Goal: Feedback & Contribution: Submit feedback/report problem

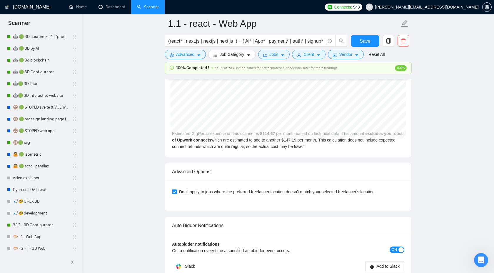
scroll to position [1220, 0]
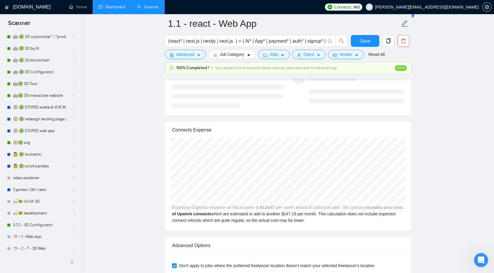
click at [108, 5] on link "Dashboard" at bounding box center [111, 6] width 27 height 5
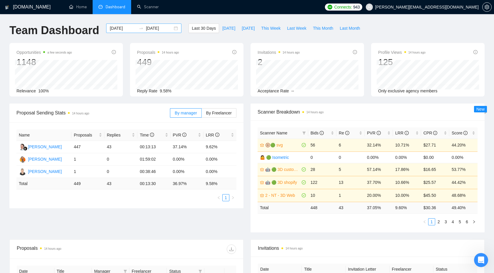
click at [149, 28] on input "[DATE]" at bounding box center [159, 28] width 27 height 6
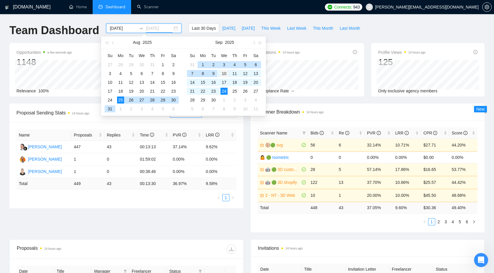
type input "2025-09-10"
click at [223, 72] on div "10" at bounding box center [223, 73] width 7 height 7
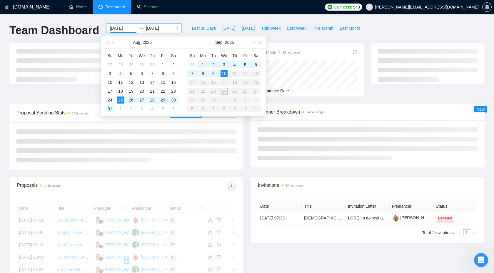
click at [226, 91] on table "Su Mo Tu We Th Fr Sa 31 1 2 3 4 5 6 7 8 9 10 11 12 13 14 15 16 17 18 19 20 21 2…" at bounding box center [224, 82] width 74 height 62
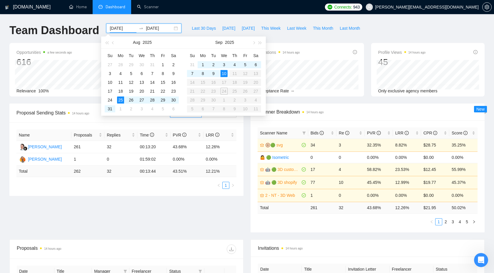
type input "2025-09-10"
click at [225, 70] on div "10" at bounding box center [223, 73] width 7 height 7
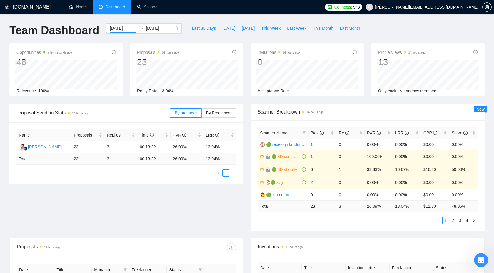
click at [153, 26] on input "2025-09-10" at bounding box center [159, 28] width 27 height 6
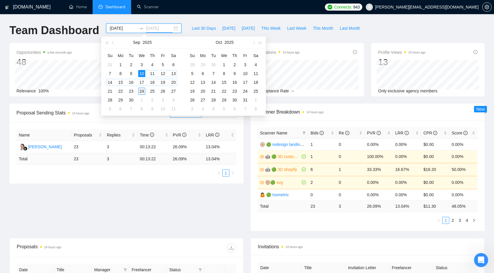
type input "[DATE]"
click at [141, 91] on div "24" at bounding box center [141, 91] width 7 height 7
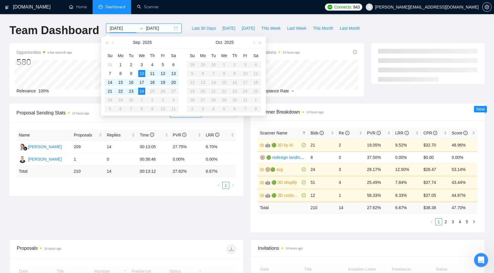
click at [222, 225] on div "Proposal Sending Stats 14 hours ago By manager By Freelancer Name Proposals Rep…" at bounding box center [247, 171] width 482 height 136
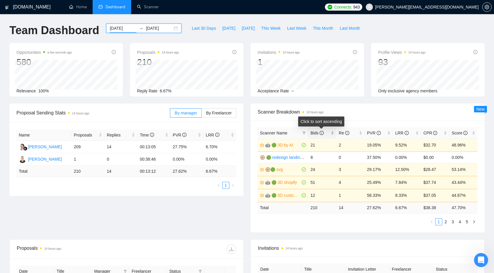
click at [324, 132] on icon "info-circle" at bounding box center [322, 133] width 4 height 4
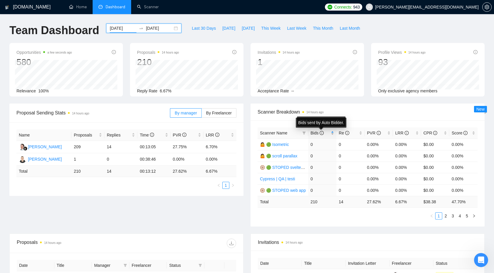
click at [324, 132] on icon "info-circle" at bounding box center [322, 133] width 4 height 4
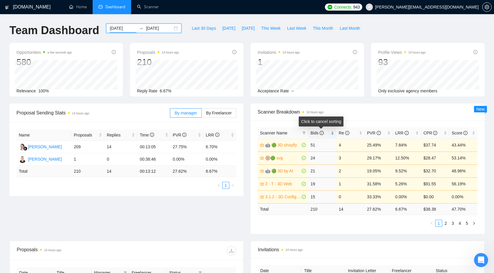
click at [327, 133] on span "Bids" at bounding box center [319, 133] width 19 height 6
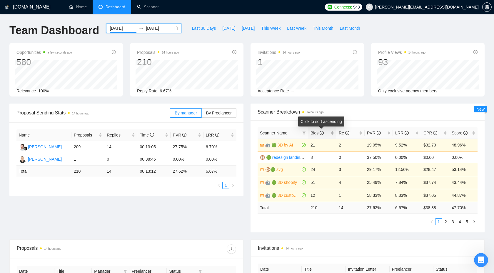
click at [327, 133] on span "Bids" at bounding box center [319, 133] width 19 height 6
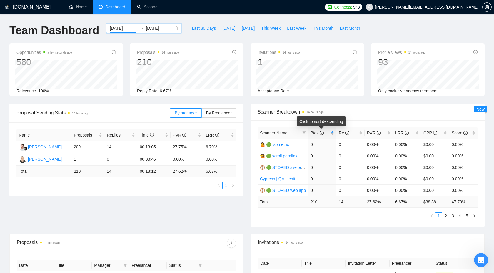
click at [327, 133] on span "Bids" at bounding box center [319, 133] width 19 height 6
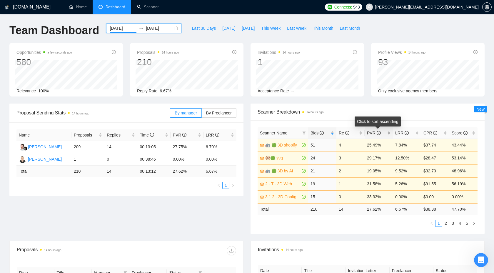
click at [382, 133] on span "PVR" at bounding box center [376, 133] width 19 height 6
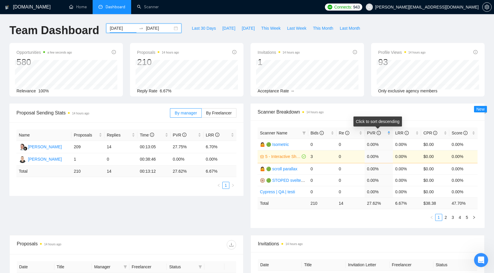
click at [382, 133] on span "PVR" at bounding box center [376, 133] width 19 height 6
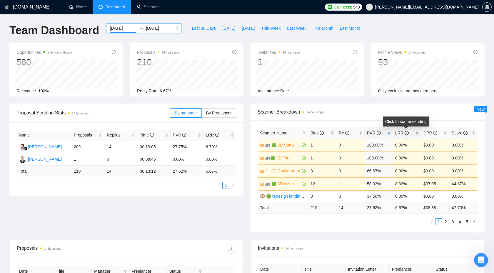
click at [411, 133] on span "LRR" at bounding box center [404, 133] width 19 height 6
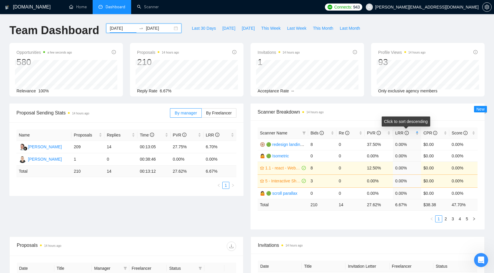
click at [411, 133] on span "LRR" at bounding box center [404, 133] width 19 height 6
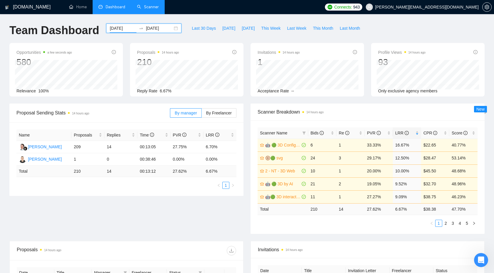
click at [156, 9] on link "Scanner" at bounding box center [148, 6] width 22 height 5
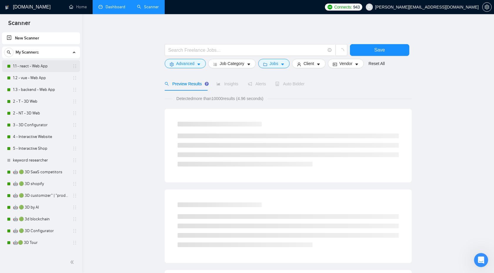
click at [42, 65] on link "1.1 - react - Web App" at bounding box center [41, 66] width 56 height 12
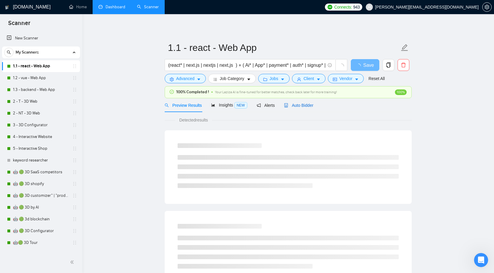
click at [292, 106] on span "Auto Bidder" at bounding box center [298, 105] width 29 height 5
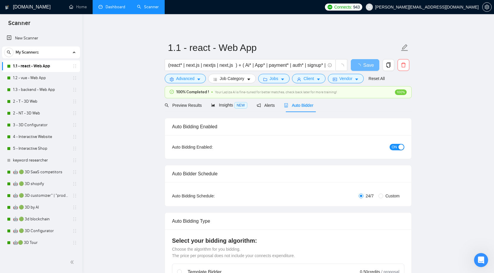
checkbox input "true"
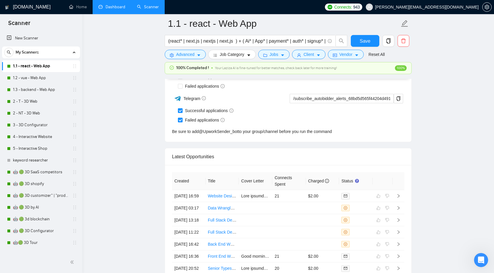
scroll to position [1581, 0]
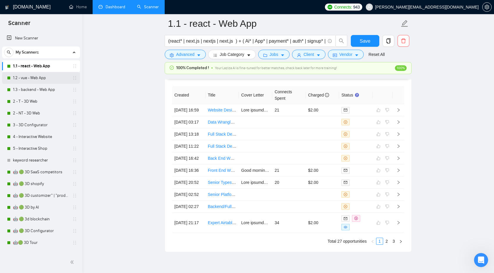
click at [40, 75] on link "1.2 - vue - Web App" at bounding box center [41, 78] width 56 height 12
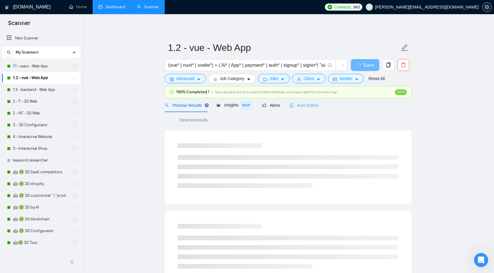
click at [304, 101] on div "Auto Bidder" at bounding box center [303, 105] width 29 height 14
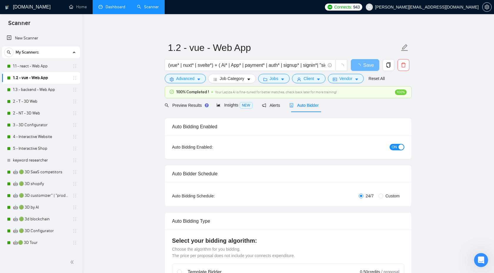
checkbox input "true"
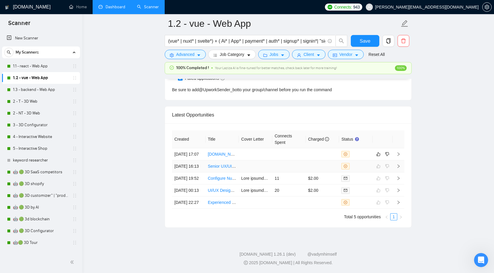
scroll to position [1558, 0]
click at [399, 152] on icon "right" at bounding box center [398, 154] width 4 height 4
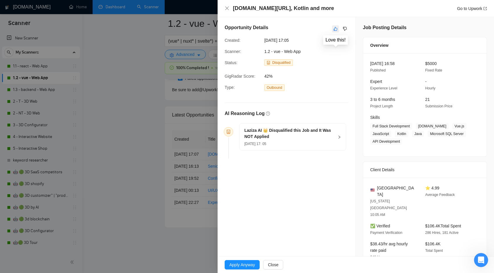
click at [335, 29] on icon "like" at bounding box center [335, 28] width 4 height 5
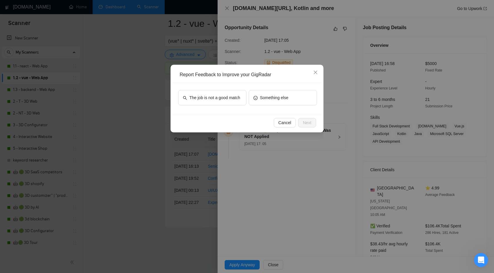
click at [349, 143] on div "Report Feedback to Improve your GigRadar The job is not a good match Something …" at bounding box center [247, 136] width 494 height 273
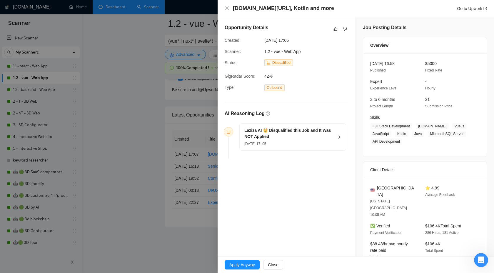
click at [307, 132] on h5 "Laziza AI 👑 Disqualified this Job and It Was NOT Applied" at bounding box center [289, 133] width 90 height 12
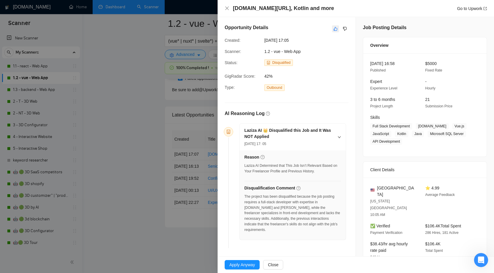
click at [338, 28] on button "button" at bounding box center [335, 28] width 7 height 7
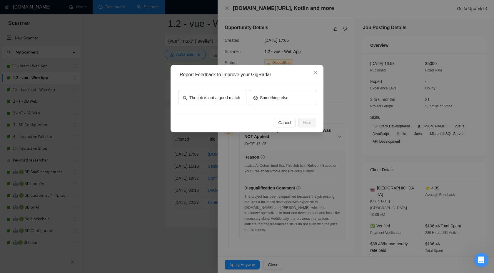
click at [209, 105] on div "The job is not a good match" at bounding box center [212, 99] width 68 height 18
click at [216, 97] on span "The job is not a good match" at bounding box center [214, 97] width 51 height 6
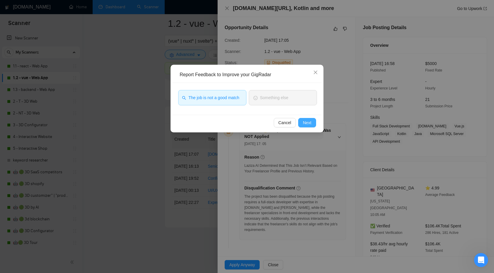
click at [303, 126] on span "Next" at bounding box center [307, 122] width 9 height 6
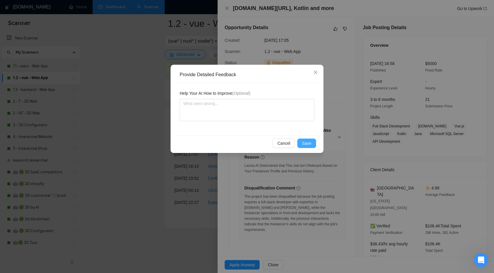
click at [304, 139] on button "Save" at bounding box center [306, 142] width 19 height 9
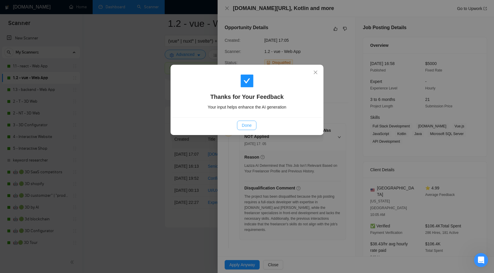
click at [249, 128] on span "Done" at bounding box center [247, 125] width 10 height 6
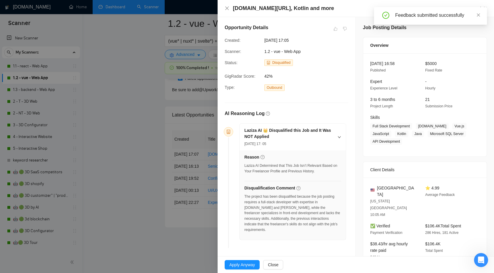
click at [190, 133] on div at bounding box center [247, 136] width 494 height 273
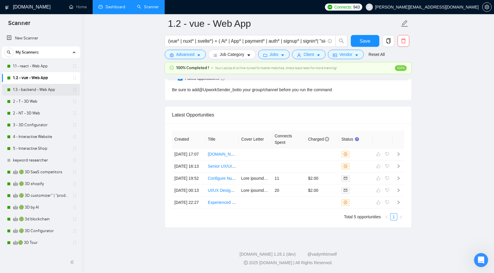
click at [28, 92] on link "1.3 - backend - Web App" at bounding box center [41, 90] width 56 height 12
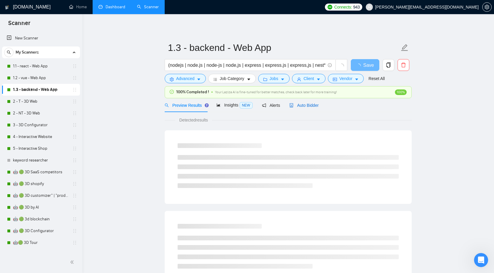
click at [300, 105] on span "Auto Bidder" at bounding box center [303, 105] width 29 height 5
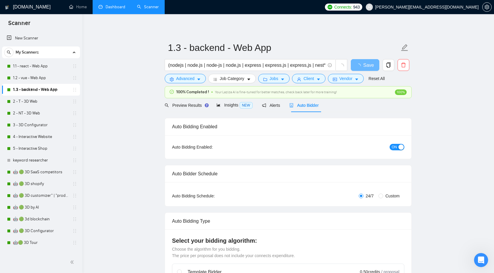
checkbox input "true"
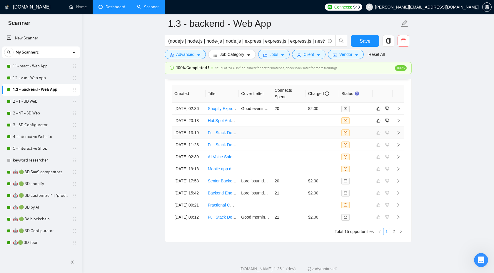
scroll to position [1592, 0]
click at [401, 127] on td at bounding box center [398, 121] width 12 height 12
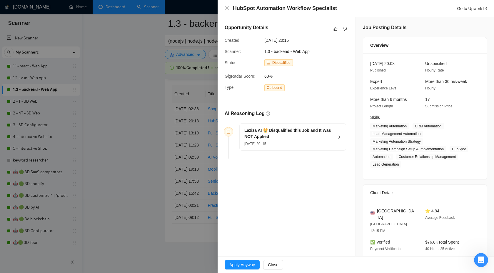
click at [323, 129] on h5 "Laziza AI 👑 Disqualified this Job and It Was NOT Applied" at bounding box center [289, 133] width 90 height 12
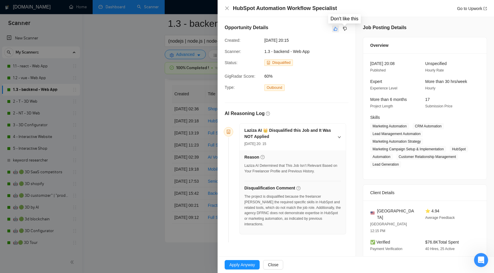
click at [336, 28] on icon "like" at bounding box center [336, 29] width 4 height 4
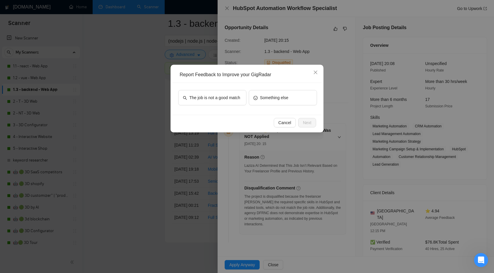
click at [224, 88] on div "The job is not a good match Something else" at bounding box center [247, 99] width 149 height 32
click at [220, 101] on span "The job is not a good match" at bounding box center [214, 97] width 51 height 6
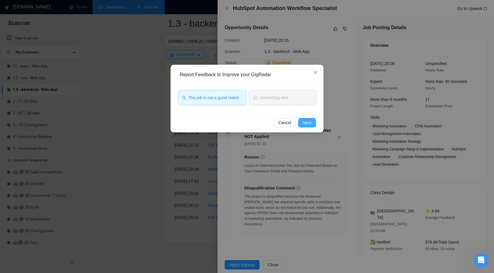
click at [311, 121] on span "Next" at bounding box center [307, 122] width 9 height 6
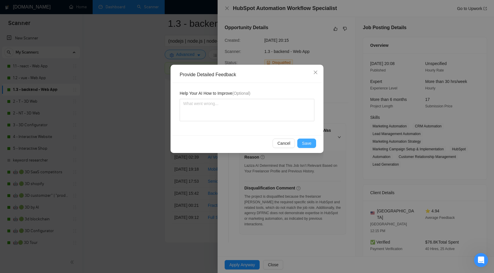
click at [305, 140] on span "Save" at bounding box center [306, 143] width 9 height 6
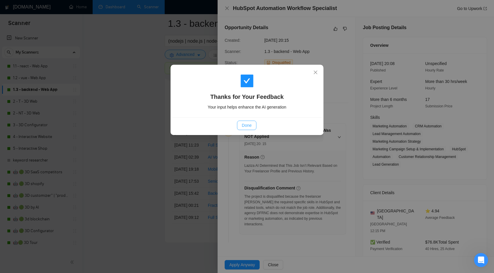
click at [250, 124] on span "Done" at bounding box center [247, 125] width 10 height 6
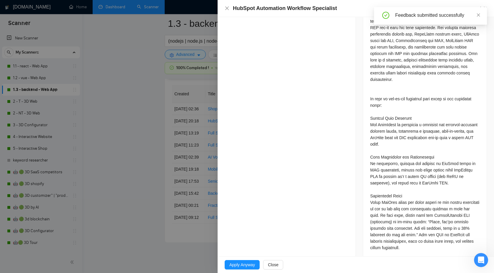
scroll to position [394, 0]
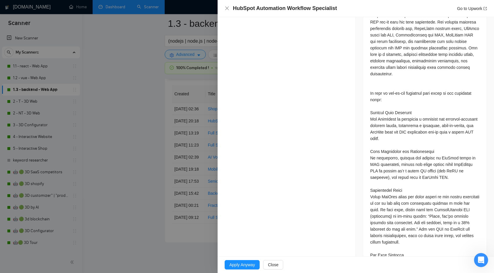
click at [140, 217] on div at bounding box center [247, 136] width 494 height 273
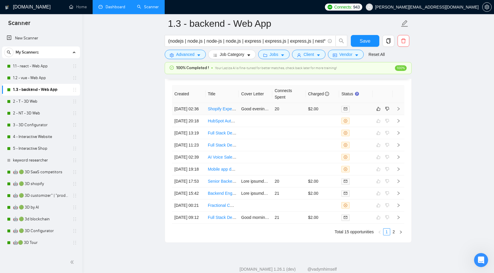
click at [399, 111] on icon "right" at bounding box center [398, 109] width 4 height 4
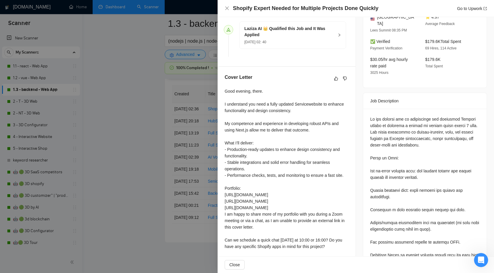
scroll to position [18, 0]
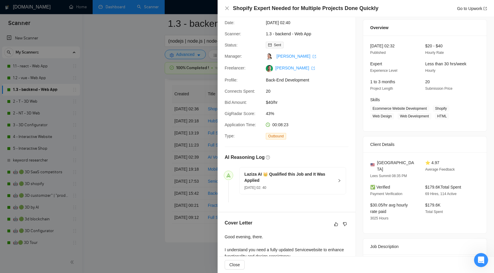
click at [118, 147] on div at bounding box center [247, 136] width 494 height 273
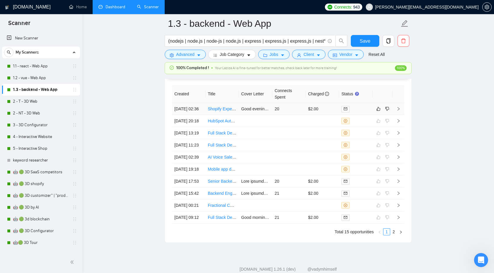
click at [396, 111] on icon "right" at bounding box center [398, 109] width 4 height 4
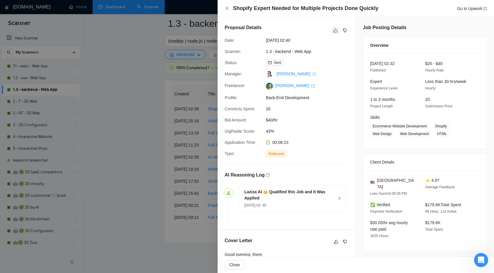
click at [336, 29] on icon "like" at bounding box center [335, 30] width 4 height 5
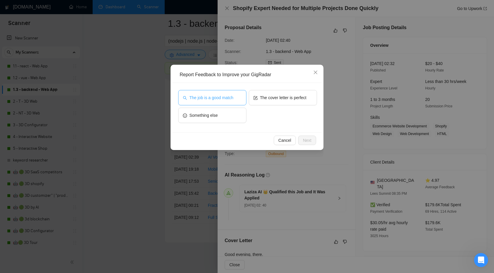
click at [218, 92] on button "The job is a good match" at bounding box center [212, 97] width 68 height 15
click at [288, 95] on span "The cover letter is perfect" at bounding box center [283, 97] width 46 height 6
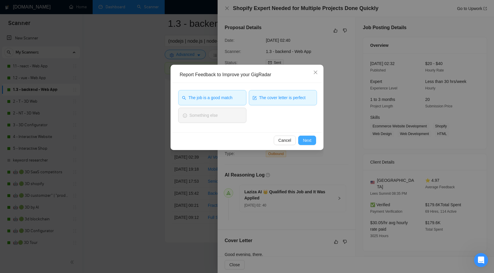
click at [299, 140] on button "Next" at bounding box center [307, 140] width 18 height 9
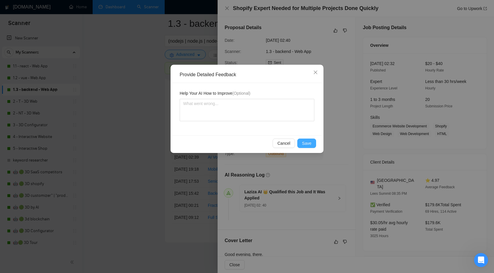
click at [302, 146] on button "Save" at bounding box center [306, 142] width 19 height 9
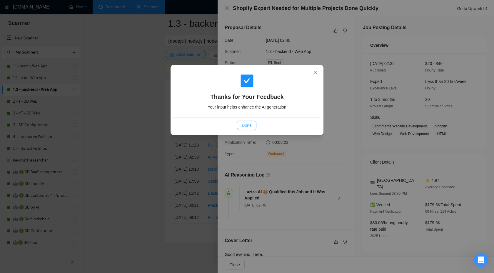
click at [246, 124] on span "Done" at bounding box center [247, 125] width 10 height 6
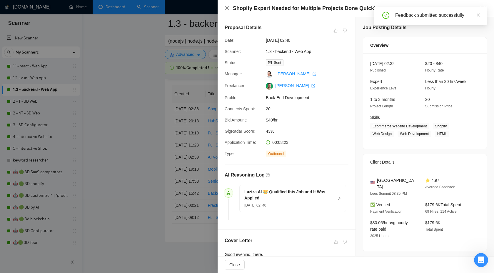
click at [225, 6] on icon "close" at bounding box center [227, 8] width 5 height 5
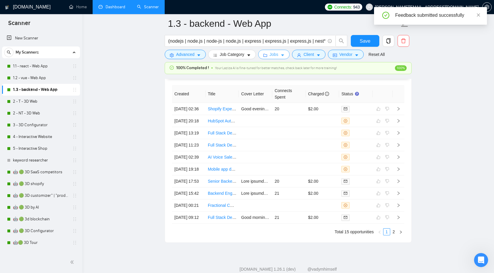
click at [276, 57] on span "Jobs" at bounding box center [274, 54] width 9 height 6
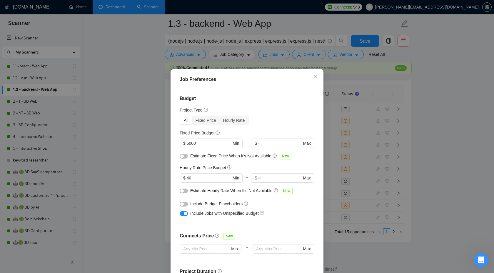
click at [130, 125] on div "Job Preferences Budget Project Type All Fixed Price Hourly Rate Fixed Price Bud…" at bounding box center [247, 136] width 494 height 273
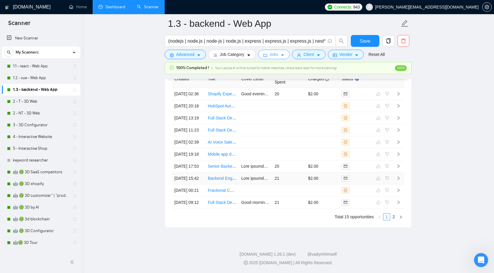
scroll to position [1639, 0]
click at [32, 101] on link "2 - T - 3D Web" at bounding box center [41, 102] width 56 height 12
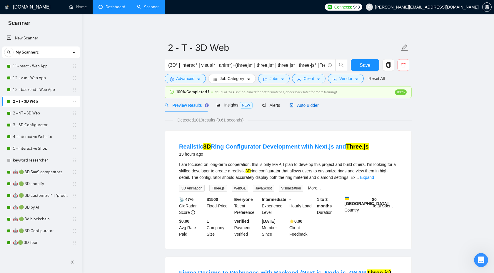
click at [308, 107] on span "Auto Bidder" at bounding box center [303, 105] width 29 height 5
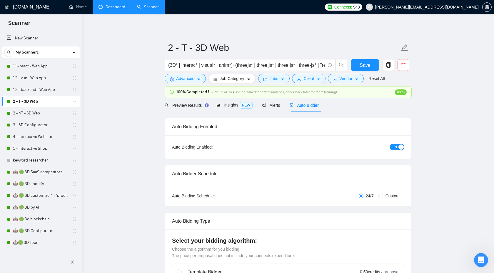
checkbox input "true"
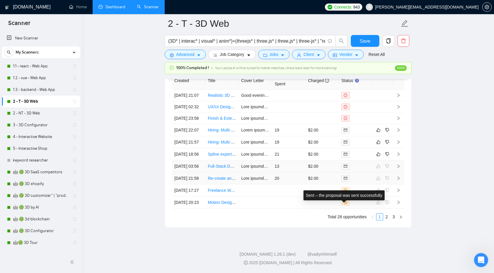
scroll to position [1648, 0]
click at [400, 148] on td at bounding box center [398, 154] width 12 height 12
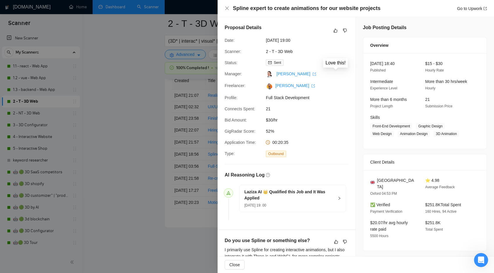
click at [332, 29] on div "Proposal Details" at bounding box center [287, 30] width 124 height 13
click at [334, 29] on icon "like" at bounding box center [335, 30] width 4 height 5
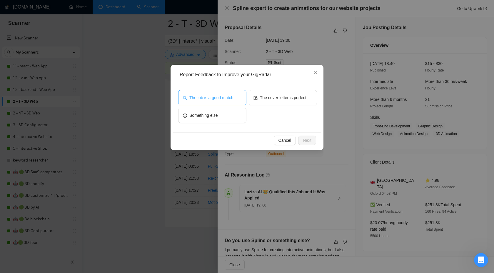
click at [224, 97] on span "The job is a good match" at bounding box center [211, 97] width 44 height 6
click at [274, 98] on span "The cover letter is perfect" at bounding box center [283, 97] width 46 height 6
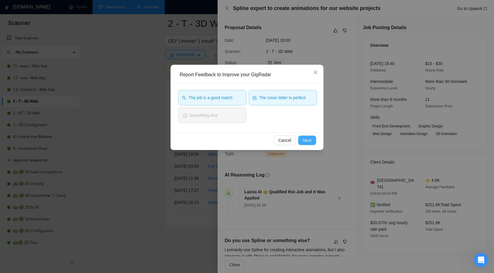
click at [305, 139] on span "Next" at bounding box center [307, 140] width 9 height 6
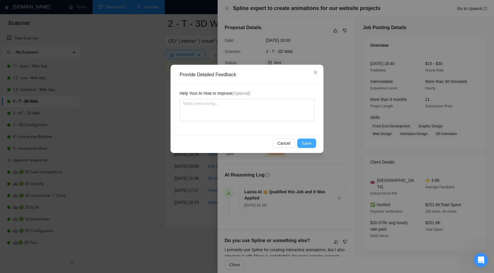
click at [303, 143] on span "Save" at bounding box center [306, 143] width 9 height 6
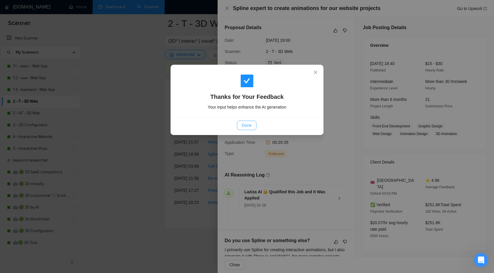
click at [239, 122] on button "Done" at bounding box center [246, 125] width 19 height 9
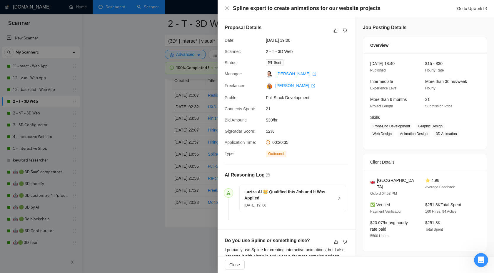
click at [245, 125] on div "Proposal Details Date: 22 Sep, 2025 19:00 Scanner: 2 - T - 3D Web Status: Sent …" at bounding box center [287, 123] width 138 height 212
click at [130, 129] on div at bounding box center [247, 136] width 494 height 273
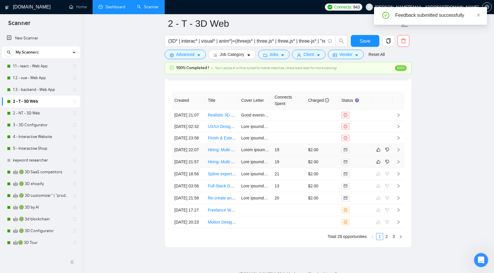
scroll to position [1586, 0]
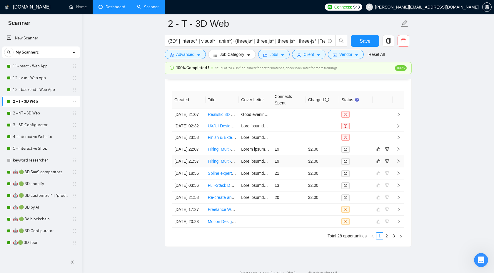
click at [399, 163] on icon "right" at bounding box center [398, 161] width 2 height 4
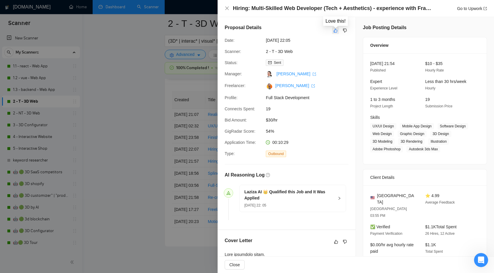
click at [334, 32] on icon "like" at bounding box center [336, 31] width 4 height 4
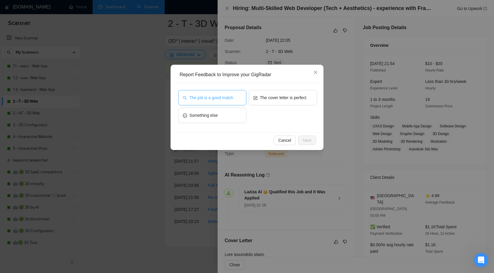
click at [232, 100] on span "The job is a good match" at bounding box center [211, 97] width 44 height 6
click at [283, 103] on button "The cover letter is perfect" at bounding box center [283, 97] width 68 height 15
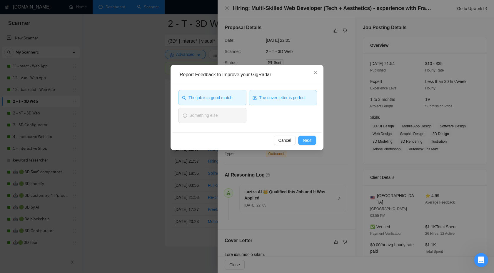
click at [308, 140] on span "Next" at bounding box center [307, 140] width 9 height 6
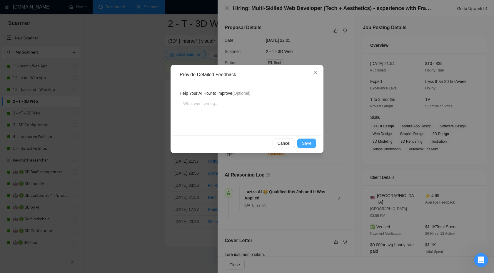
click at [305, 145] on span "Save" at bounding box center [306, 143] width 9 height 6
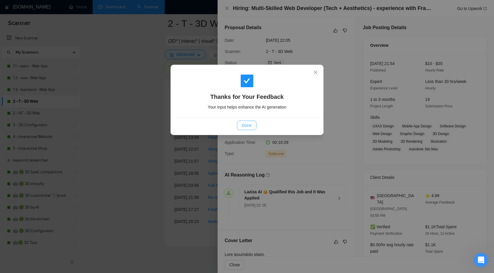
click at [243, 126] on span "Done" at bounding box center [247, 125] width 10 height 6
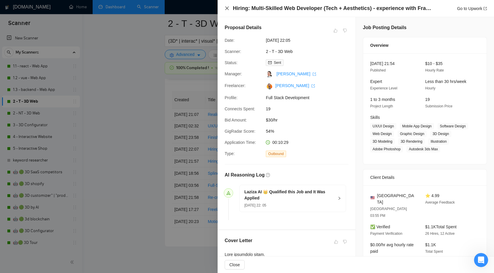
click at [227, 9] on icon "close" at bounding box center [227, 8] width 4 height 4
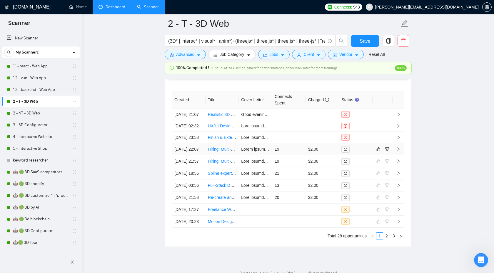
click at [397, 151] on icon "right" at bounding box center [398, 149] width 2 height 4
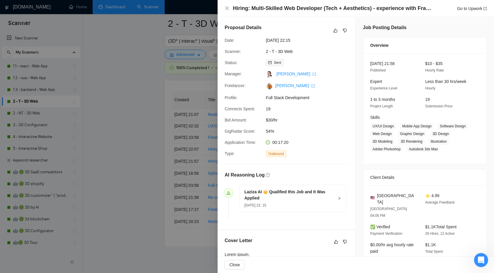
click at [156, 169] on div at bounding box center [247, 136] width 494 height 273
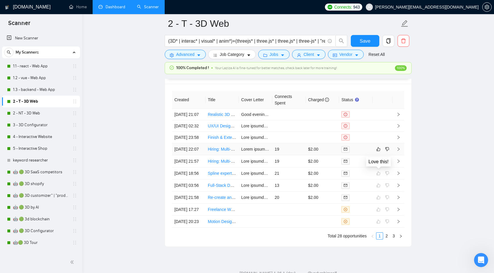
click at [374, 155] on td at bounding box center [382, 149] width 20 height 12
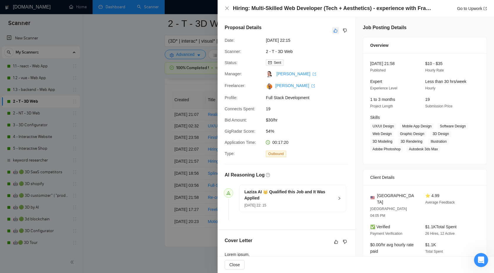
click at [334, 30] on icon "like" at bounding box center [335, 30] width 4 height 5
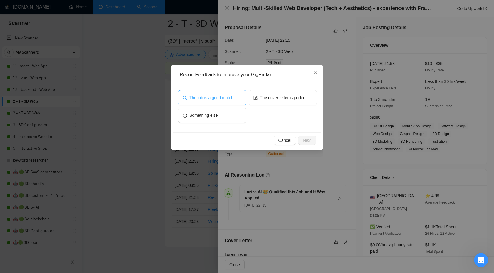
click at [198, 100] on span "The job is a good match" at bounding box center [211, 97] width 44 height 6
click at [275, 97] on span "The cover letter is perfect" at bounding box center [283, 97] width 46 height 6
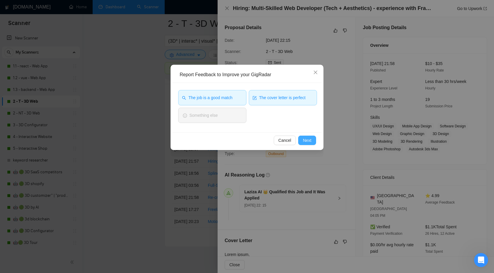
click at [306, 142] on span "Next" at bounding box center [307, 140] width 9 height 6
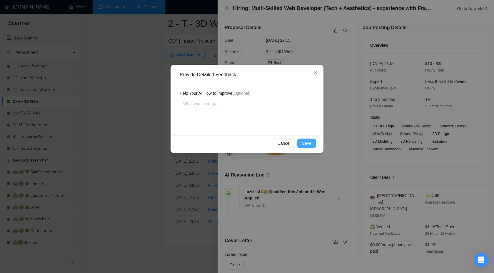
click at [303, 147] on button "Save" at bounding box center [306, 142] width 19 height 9
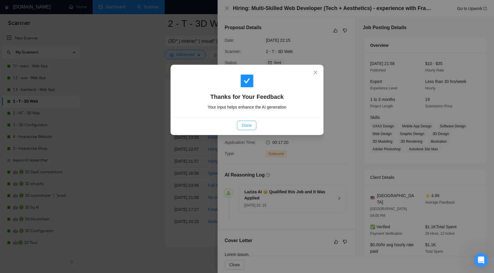
click at [243, 128] on span "Done" at bounding box center [247, 125] width 10 height 6
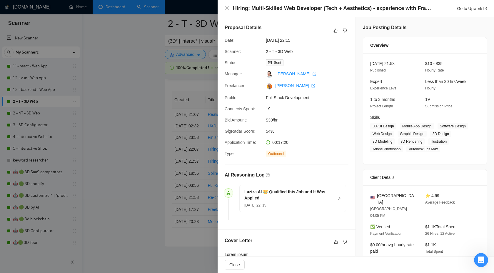
click at [150, 132] on div at bounding box center [247, 136] width 494 height 273
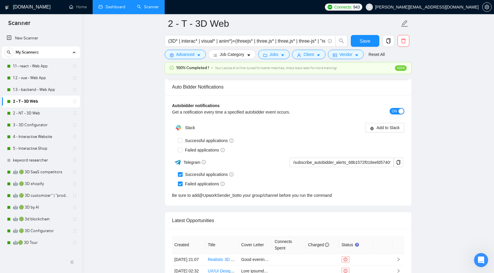
scroll to position [1576, 0]
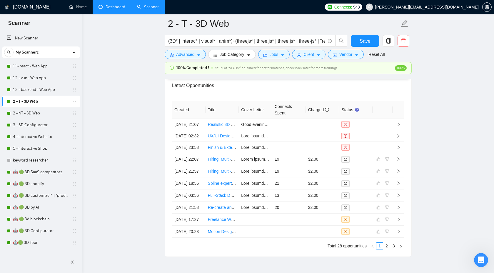
click at [36, 115] on link "2 - NT - 3D Web" at bounding box center [41, 113] width 56 height 12
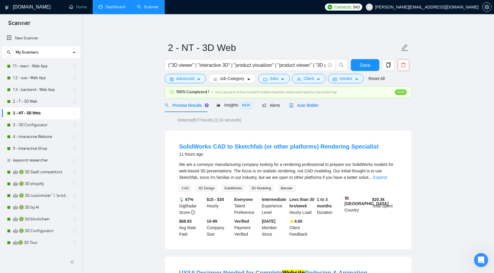
click at [305, 103] on span "Auto Bidder" at bounding box center [303, 105] width 29 height 5
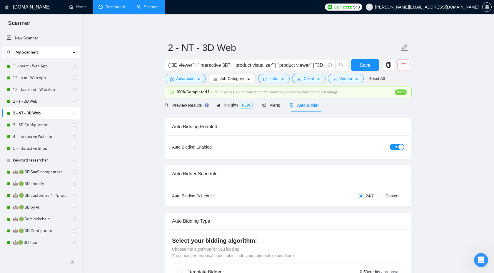
checkbox input "true"
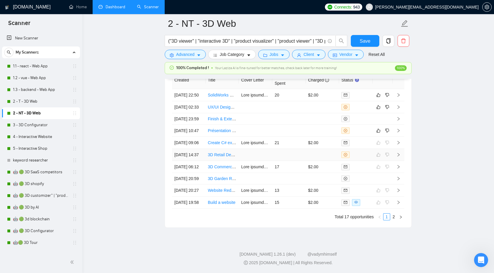
scroll to position [1624, 0]
click at [398, 133] on icon "right" at bounding box center [398, 130] width 4 height 4
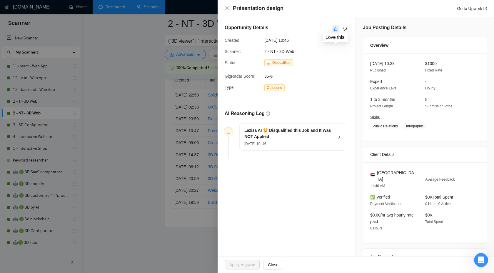
click at [335, 27] on icon "like" at bounding box center [336, 29] width 4 height 4
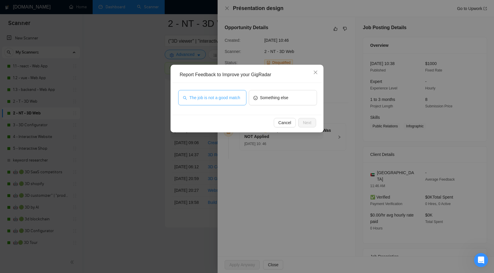
click at [207, 97] on span "The job is not a good match" at bounding box center [214, 97] width 51 height 6
click at [309, 124] on span "Next" at bounding box center [307, 122] width 9 height 6
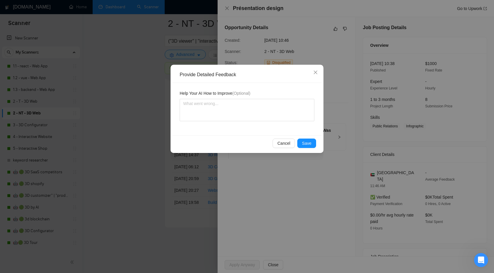
click at [304, 148] on div "Cancel Save" at bounding box center [247, 143] width 149 height 16
click at [306, 140] on button "Save" at bounding box center [306, 142] width 19 height 9
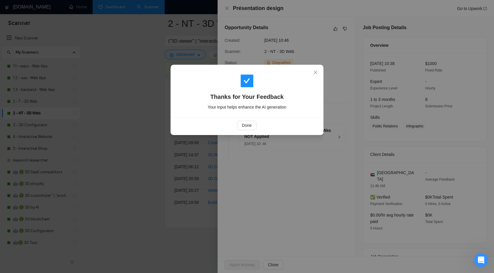
click at [241, 131] on div "Done" at bounding box center [247, 125] width 149 height 16
click at [244, 126] on span "Done" at bounding box center [247, 125] width 10 height 6
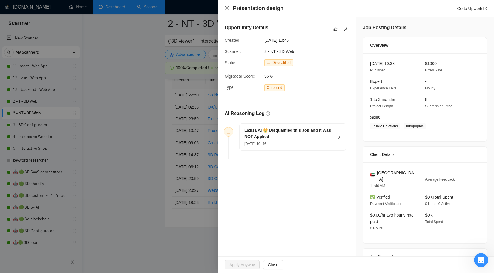
click at [225, 9] on icon "close" at bounding box center [227, 8] width 5 height 5
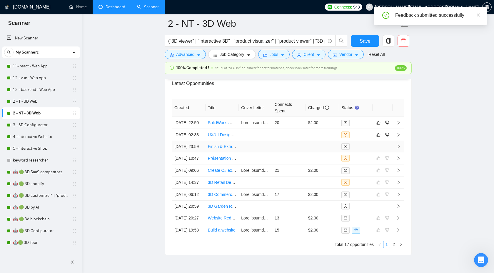
scroll to position [1559, 0]
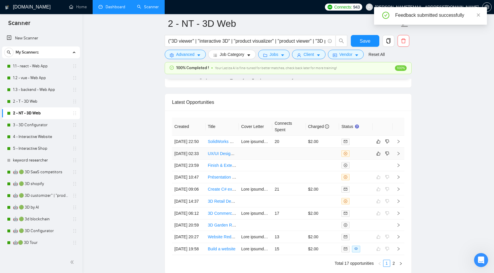
click at [398, 155] on icon "right" at bounding box center [398, 153] width 4 height 4
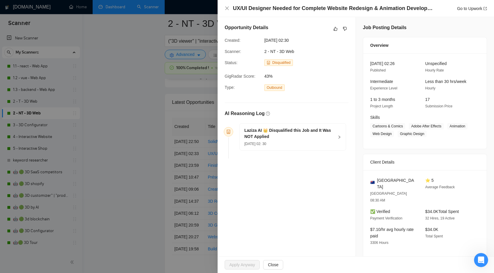
click at [337, 134] on div "Laziza AI 👑 Disqualified this Job and It Was NOT Applied 23 Sep, 2025 02: 30" at bounding box center [293, 136] width 106 height 27
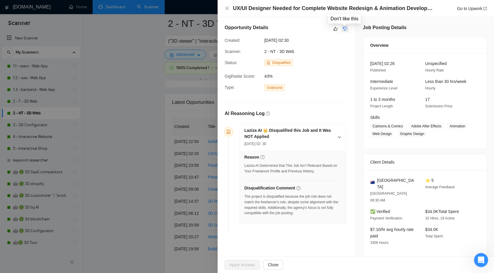
click at [344, 32] on button "button" at bounding box center [344, 28] width 7 height 7
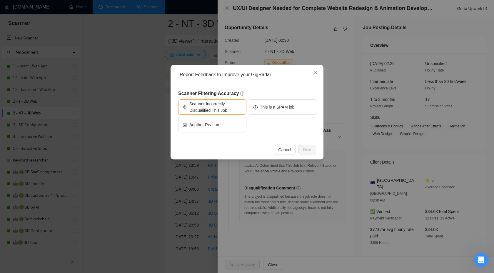
click at [295, 44] on div "Report Feedback to Improve your GigRadar Scanner Filtering Accuracy Scanner Inc…" at bounding box center [247, 136] width 494 height 273
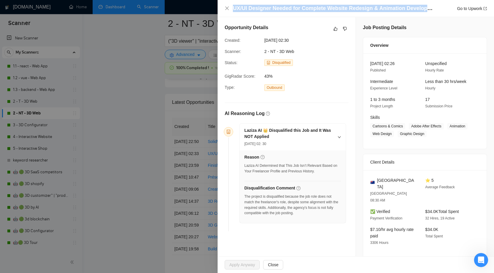
drag, startPoint x: 230, startPoint y: 9, endPoint x: 436, endPoint y: 9, distance: 205.8
click at [436, 9] on div "UX/UI Designer Needed for Complete Website Redesign & Animation Development Go …" at bounding box center [356, 8] width 262 height 7
copy h4 "UX/UI Designer Needed for Complete Website Redesign & Animation Development"
click at [348, 28] on button "button" at bounding box center [344, 28] width 7 height 7
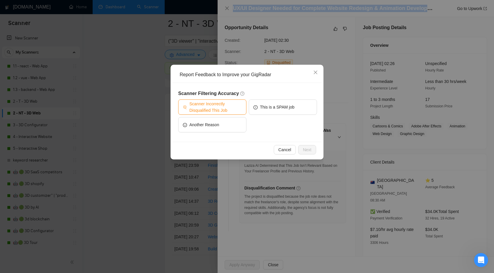
click at [227, 111] on span "Scanner Incorrectly Disqualified This Job" at bounding box center [215, 107] width 52 height 13
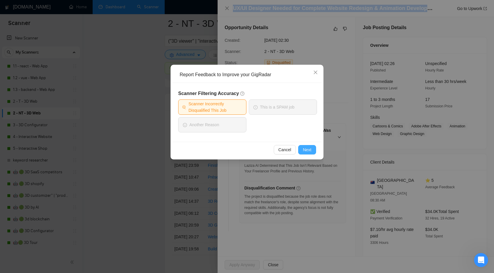
click at [304, 145] on button "Next" at bounding box center [307, 149] width 18 height 9
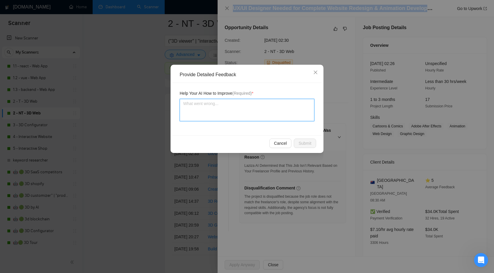
click at [239, 101] on textarea at bounding box center [247, 110] width 135 height 22
type textarea "Ц"
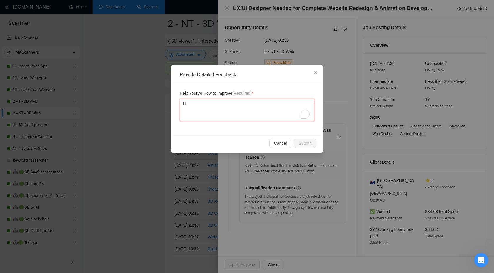
type textarea "Цу"
type textarea "Ц"
type textarea "W"
type textarea "We"
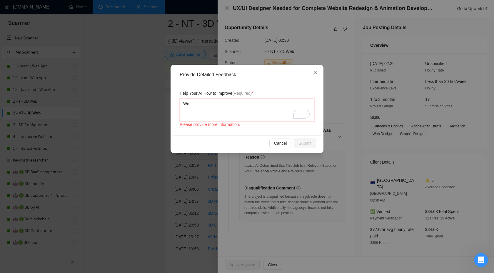
paste textarea "UX/UI Designer Needed for Complete Website Redesign & Animation Development"
type textarea "We UX/UI Designer Needed for Complete Website Redesign & Animation Development"
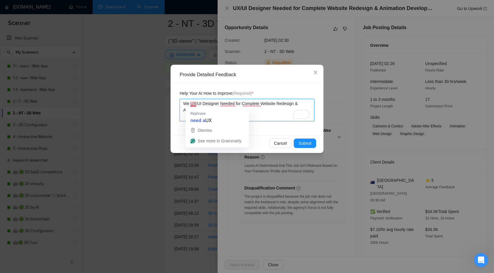
click at [189, 103] on textarea "We UX/UI Designer Needed for Complete Website Redesign & Animation Development" at bounding box center [247, 110] width 135 height 22
type textarea "We UX/UI Designer Needed for Complete Website Redesign & Animation Development"
type textarea "We с UX/UI Designer Needed for Complete Website Redesign & Animation Development"
type textarea "We сф UX/UI Designer Needed for Complete Website Redesign & Animation Developme…"
type textarea "We с UX/UI Designer Needed for Complete Website Redesign & Animation Development"
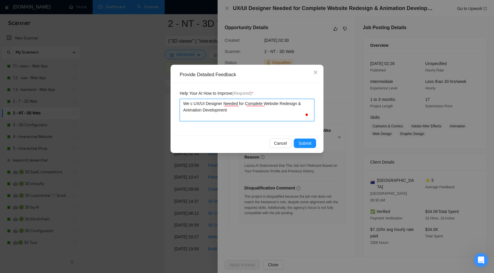
type textarea "We UX/UI Designer Needed for Complete Website Redesign & Animation Development"
type textarea "Wec UX/UI Designer Needed for Complete Website Redesign & Animation Development"
type textarea "Weca UX/UI Designer Needed for Complete Website Redesign & Animation Development"
type textarea "Wec UX/UI Designer Needed for Complete Website Redesign & Animation Development"
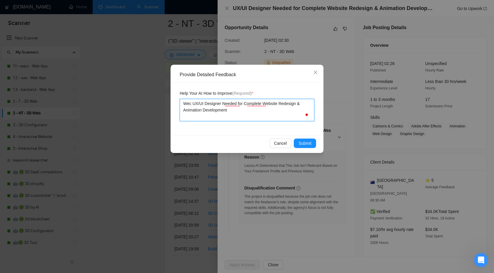
type textarea "We UX/UI Designer Needed for Complete Website Redesign & Animation Development"
type textarea "W UX/UI Designer Needed for Complete Website Redesign & Animation Development"
type textarea "We UX/UI Designer Needed for Complete Website Redesign & Animation Development"
type textarea "We c UX/UI Designer Needed for Complete Website Redesign & Animation Development"
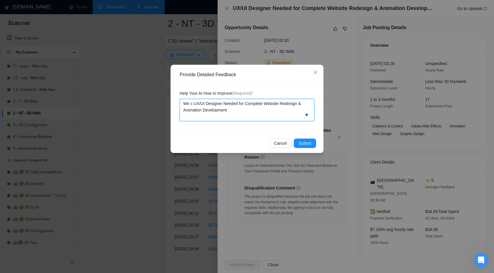
type textarea "We ca UX/UI Designer Needed for Complete Website Redesign & Animation Developme…"
type textarea "We can UX/UI Designer Needed for Complete Website Redesign & Animation Developm…"
type textarea "We can h UX/UI Designer Needed for Complete Website Redesign & Animation Develo…"
type textarea "We can ha UX/UI Designer Needed for Complete Website Redesign & Animation Devel…"
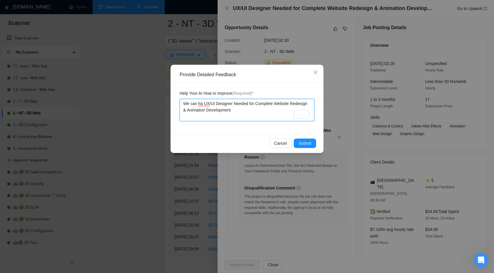
type textarea "We can han UX/UI Designer Needed for Complete Website Redesign & Animation Deve…"
type textarea "We can hand UX/UI Designer Needed for Complete Website Redesign & Animation Dev…"
type textarea "We can handl UX/UI Designer Needed for Complete Website Redesign & Animation De…"
type textarea "We can handle UX/UI Designer Needed for Complete Website Redesign & Animation D…"
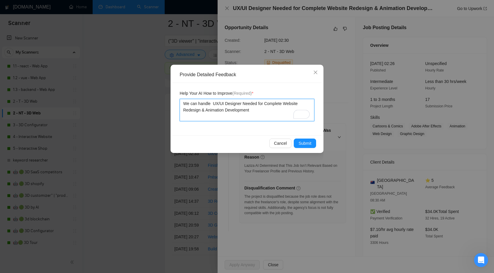
click at [241, 102] on textarea "We can handle UX/UI Designer Needed for Complete Website Redesign & Animation D…" at bounding box center [247, 110] width 135 height 22
type textarea "We can handle UX/UI Designe Needed for Complete Website Redesign & Animation De…"
type textarea "We can handle UX/UI Design Needed for Complete Website Redesign & Animation Dev…"
drag, startPoint x: 239, startPoint y: 103, endPoint x: 255, endPoint y: 104, distance: 15.9
click at [255, 104] on textarea "We can handle UX/UI Design Needed for Complete Website Redesign & Animation Dev…" at bounding box center [247, 110] width 135 height 22
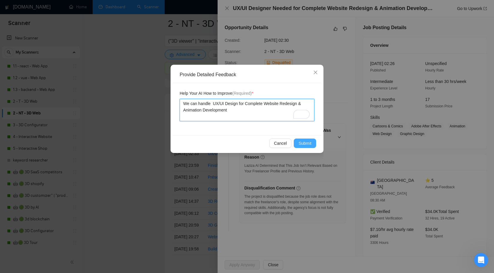
type textarea "We can handle UX/UI Design for Complete Website Redesign & Animation Development"
click at [299, 143] on span "Submit" at bounding box center [304, 143] width 13 height 6
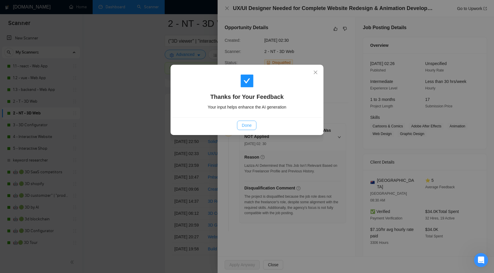
click at [240, 124] on button "Done" at bounding box center [246, 125] width 19 height 9
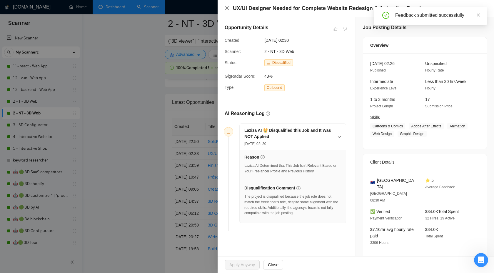
click at [226, 7] on icon "close" at bounding box center [227, 8] width 4 height 4
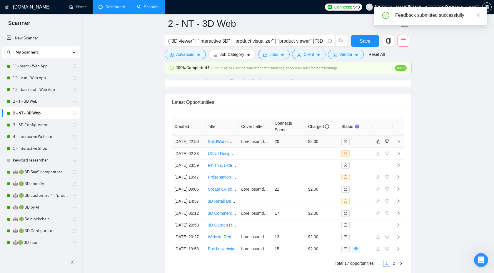
click at [398, 143] on icon "right" at bounding box center [398, 141] width 4 height 4
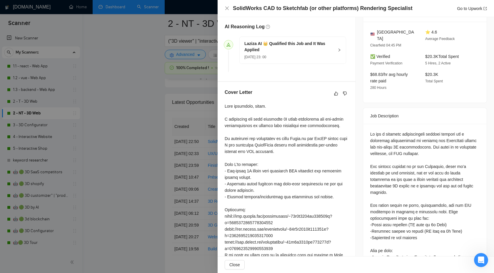
scroll to position [150, 0]
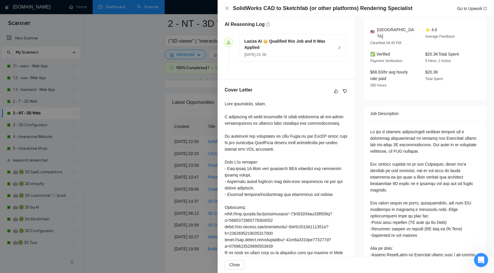
click at [316, 46] on h5 "Laziza AI 👑 Qualified this Job and It Was Applied" at bounding box center [289, 44] width 90 height 12
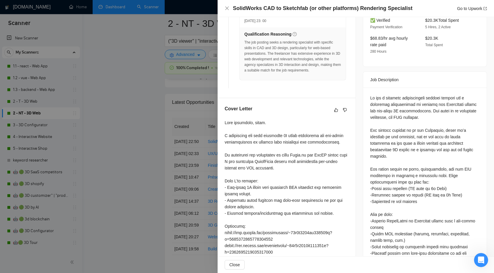
scroll to position [185, 0]
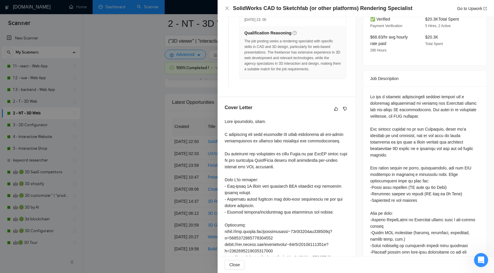
click at [451, 97] on div at bounding box center [424, 235] width 109 height 285
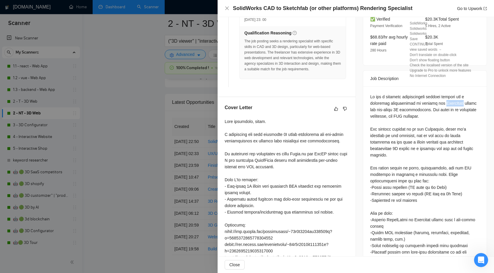
copy div "SolidWorks"
click at [417, 133] on div at bounding box center [424, 235] width 109 height 285
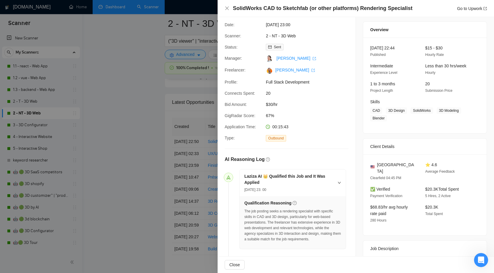
scroll to position [0, 0]
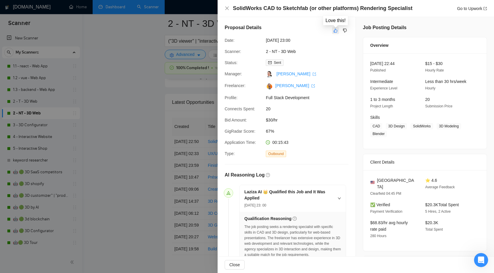
click at [332, 30] on button "button" at bounding box center [335, 30] width 7 height 7
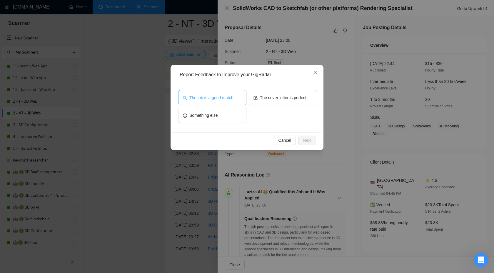
click at [223, 101] on span "The job is a good match" at bounding box center [211, 97] width 44 height 6
click at [303, 141] on span "Next" at bounding box center [307, 140] width 9 height 6
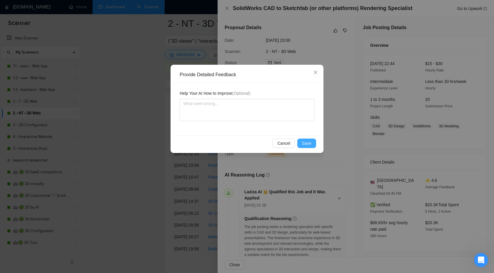
click at [309, 144] on span "Save" at bounding box center [306, 143] width 9 height 6
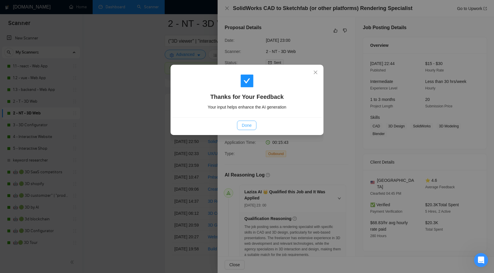
click at [250, 122] on span "Done" at bounding box center [247, 125] width 10 height 6
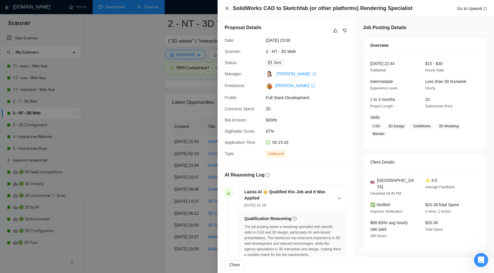
click at [225, 8] on icon "close" at bounding box center [227, 8] width 5 height 5
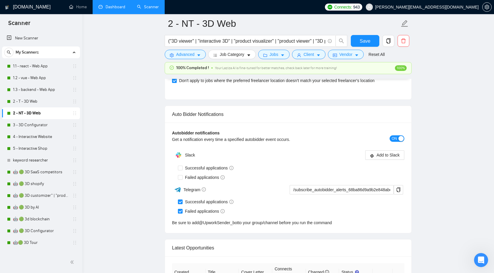
scroll to position [1405, 0]
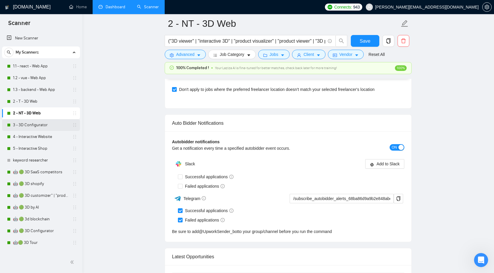
click at [13, 123] on div "3 - 3D Configurator" at bounding box center [42, 125] width 70 height 12
click at [23, 128] on link "3 - 3D Configurator" at bounding box center [41, 125] width 56 height 12
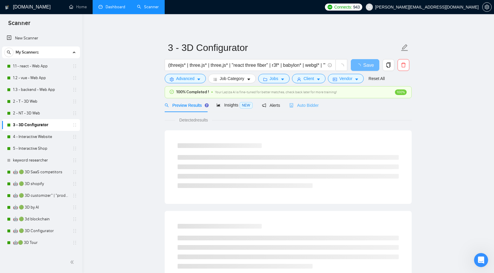
click at [302, 110] on div "Auto Bidder" at bounding box center [303, 105] width 29 height 14
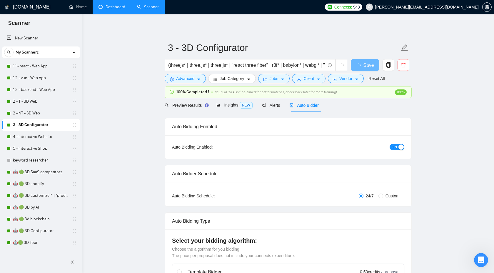
checkbox input "true"
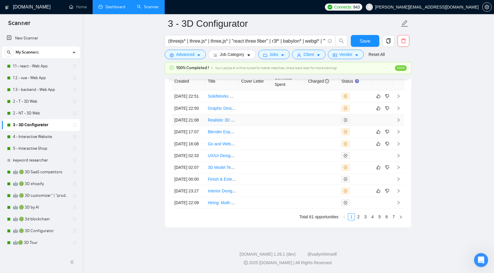
scroll to position [1665, 0]
click at [357, 218] on link "2" at bounding box center [358, 216] width 6 height 6
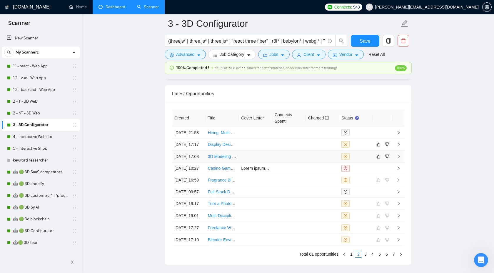
click at [400, 158] on icon "right" at bounding box center [398, 156] width 4 height 4
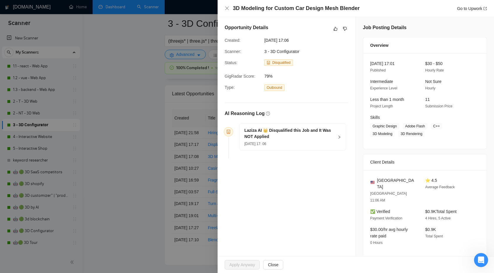
click at [336, 135] on div "Laziza AI 👑 Disqualified this Job and It Was NOT Applied 22 Sep, 2025 17: 06" at bounding box center [293, 136] width 106 height 27
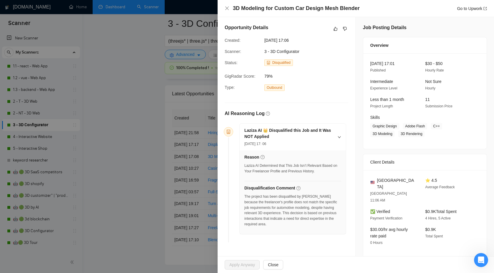
click at [224, 7] on div "3D Modeling for Custom Car Design Mesh Blender Go to Upwork" at bounding box center [356, 8] width 276 height 17
click at [229, 9] on icon "close" at bounding box center [227, 8] width 5 height 5
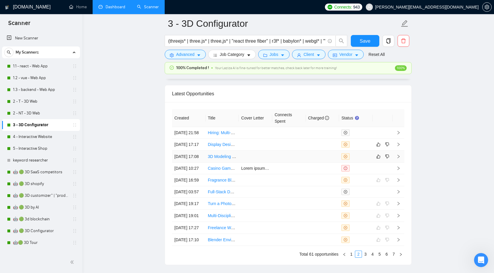
click at [401, 163] on td at bounding box center [398, 156] width 12 height 12
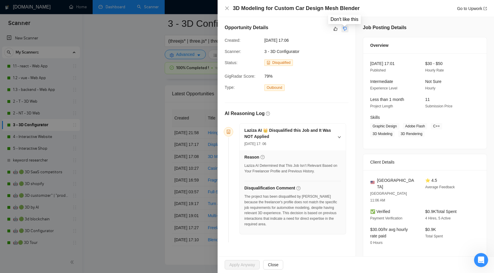
click at [344, 27] on icon "dislike" at bounding box center [345, 28] width 4 height 5
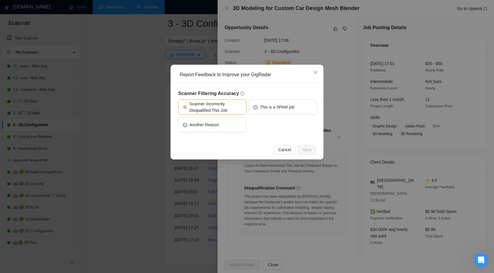
click at [263, 54] on div "Report Feedback to Improve your GigRadar Scanner Filtering Accuracy Scanner Inc…" at bounding box center [247, 136] width 494 height 273
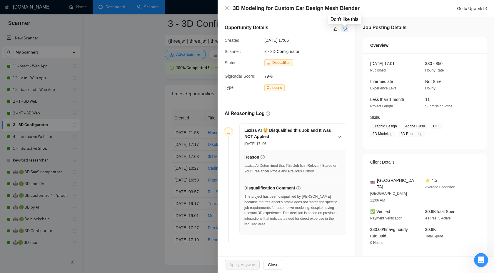
click at [347, 28] on button "button" at bounding box center [344, 28] width 7 height 7
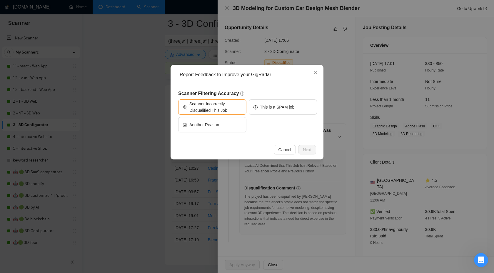
click at [268, 20] on div "Report Feedback to Improve your GigRadar Scanner Filtering Accuracy Scanner Inc…" at bounding box center [247, 136] width 494 height 273
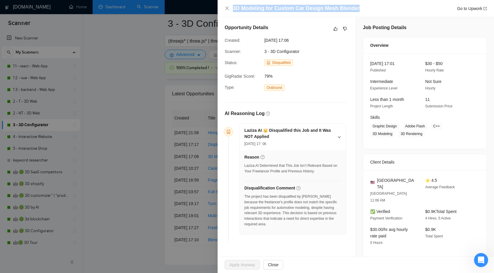
drag, startPoint x: 233, startPoint y: 7, endPoint x: 375, endPoint y: 7, distance: 141.7
click at [375, 7] on div "3D Modeling for Custom Car Design Mesh Blender Go to Upwork" at bounding box center [360, 8] width 254 height 7
copy h4 "3D Modeling for Custom Car Design Mesh Blender"
click at [343, 27] on icon "dislike" at bounding box center [345, 29] width 4 height 4
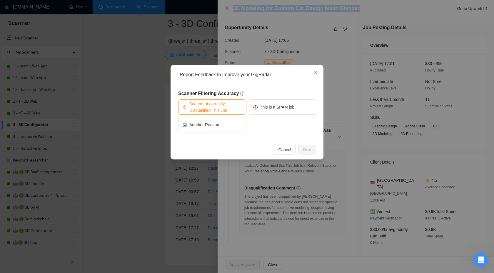
click at [229, 104] on span "Scanner Incorrectly Disqualified This Job" at bounding box center [215, 107] width 52 height 13
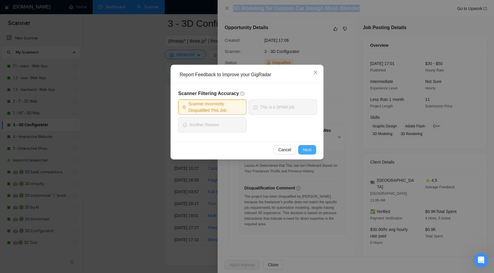
click at [304, 149] on span "Next" at bounding box center [307, 149] width 9 height 6
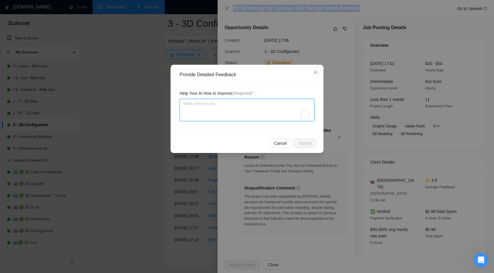
click at [252, 114] on textarea "To enrich screen reader interactions, please activate Accessibility in Grammarl…" at bounding box center [247, 110] width 135 height 22
type textarea "W"
type textarea "We"
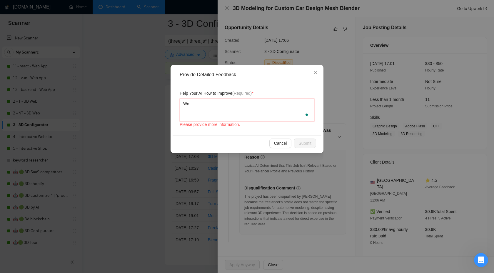
type textarea "We"
type textarea "We c"
type textarea "We ca"
type textarea "We can"
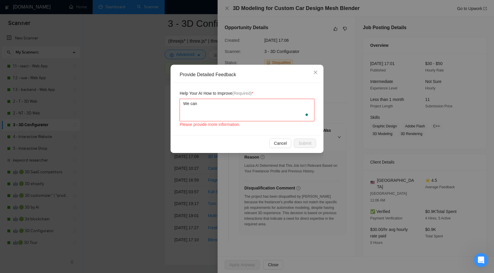
type textarea "We can d"
type textarea "We can de"
type textarea "We can d"
type textarea "We can"
type textarea "We can d"
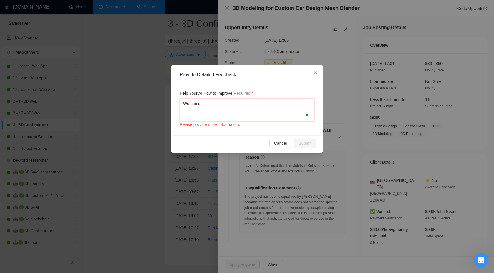
type textarea "We can do"
type textarea "We can do a"
paste textarea "3D Modeling for Custom Car Design Mesh Blender"
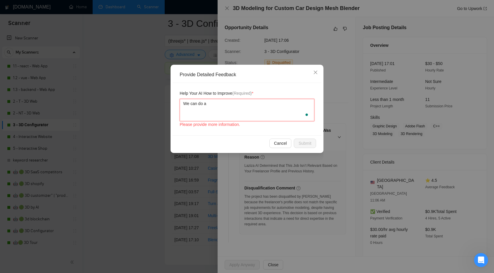
type textarea "We can do a 3D Modeling for Custom Car Design Mesh Blender"
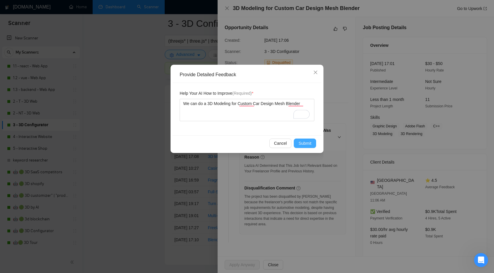
click at [305, 141] on span "Submit" at bounding box center [304, 143] width 13 height 6
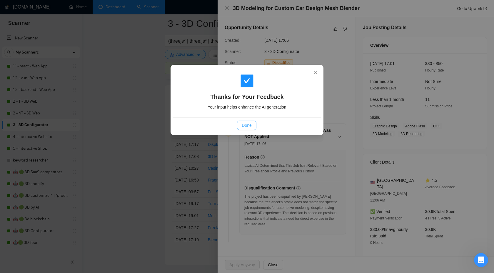
click at [246, 126] on span "Done" at bounding box center [247, 125] width 10 height 6
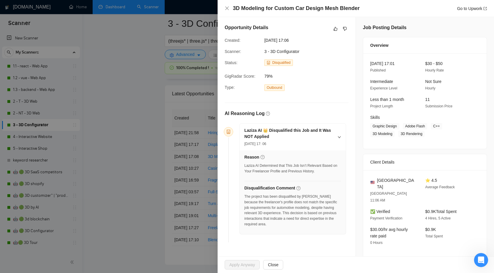
click at [175, 90] on div at bounding box center [247, 136] width 494 height 273
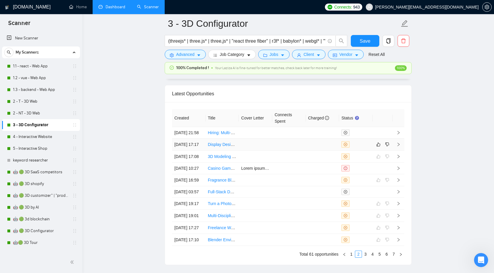
click at [397, 146] on icon "right" at bounding box center [398, 145] width 2 height 4
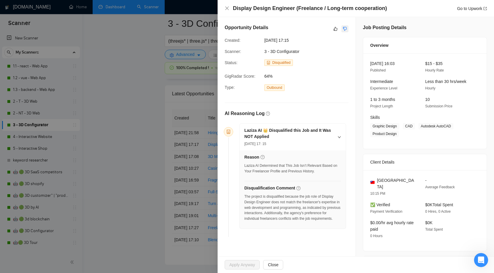
click at [345, 32] on button "button" at bounding box center [344, 28] width 7 height 7
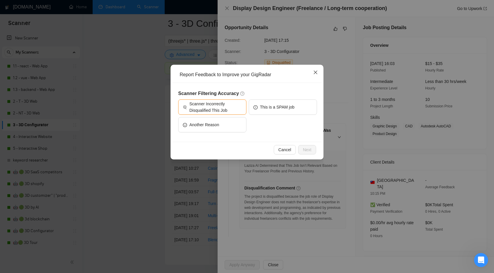
click at [314, 74] on icon "close" at bounding box center [316, 73] width 4 height 4
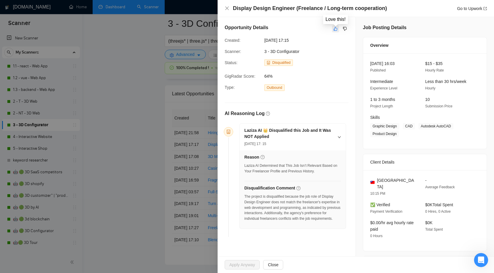
click at [338, 27] on button "button" at bounding box center [335, 28] width 7 height 7
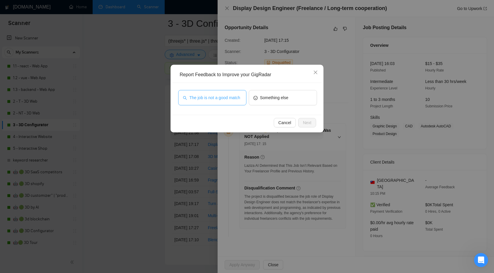
click at [215, 96] on span "The job is not a good match" at bounding box center [214, 97] width 51 height 6
click at [299, 122] on button "Next" at bounding box center [307, 122] width 18 height 9
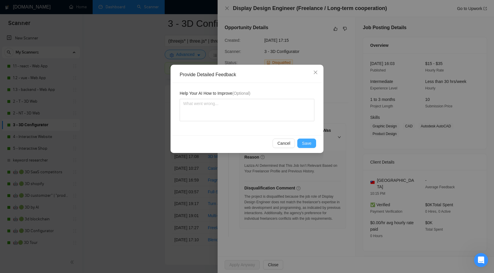
click at [306, 142] on span "Save" at bounding box center [306, 143] width 9 height 6
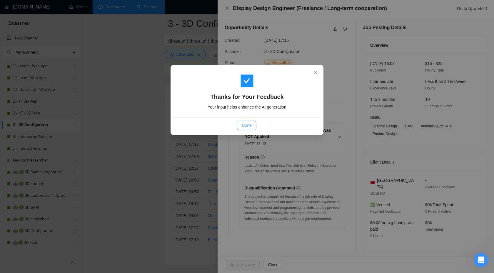
click at [241, 125] on button "Done" at bounding box center [246, 125] width 19 height 9
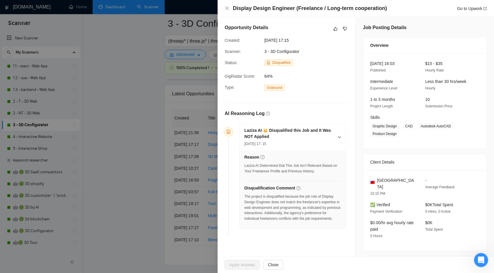
click at [133, 138] on div at bounding box center [247, 136] width 494 height 273
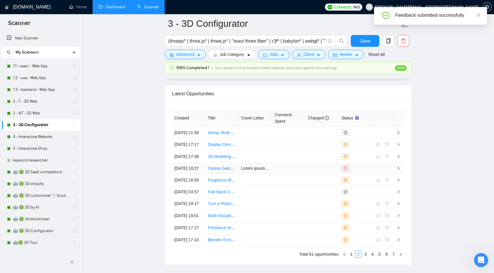
scroll to position [1665, 0]
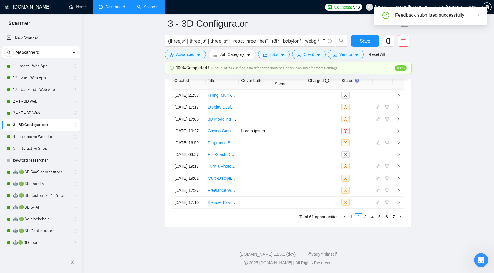
click at [352, 218] on link "1" at bounding box center [351, 216] width 6 height 6
click at [398, 189] on icon "right" at bounding box center [398, 191] width 2 height 4
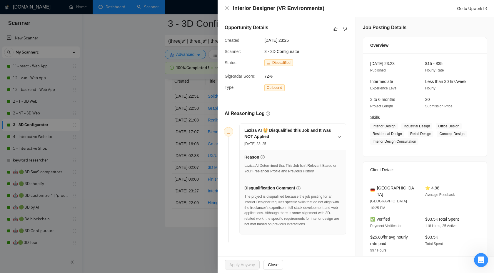
click at [331, 29] on div "Opportunity Details" at bounding box center [287, 28] width 124 height 9
click at [338, 29] on button "button" at bounding box center [335, 28] width 7 height 7
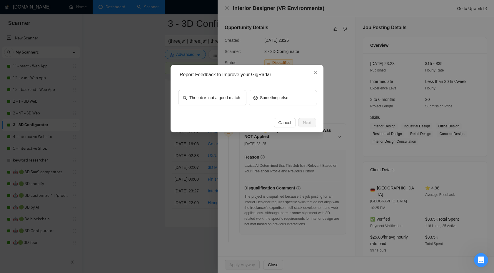
click at [221, 108] on div "The job is not a good match Something else" at bounding box center [247, 99] width 149 height 32
click at [221, 101] on span "The job is not a good match" at bounding box center [214, 97] width 51 height 6
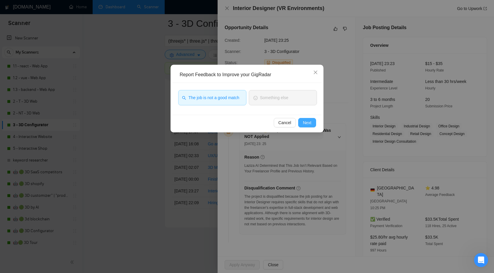
click at [311, 121] on button "Next" at bounding box center [307, 122] width 18 height 9
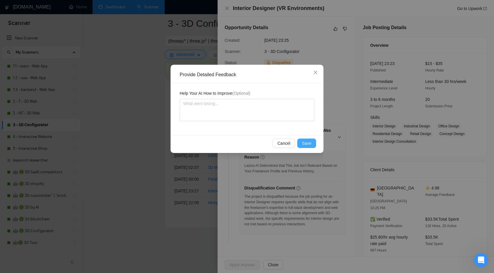
click at [305, 147] on button "Save" at bounding box center [306, 142] width 19 height 9
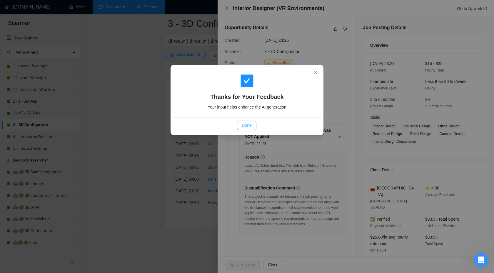
click at [238, 125] on button "Done" at bounding box center [246, 125] width 19 height 9
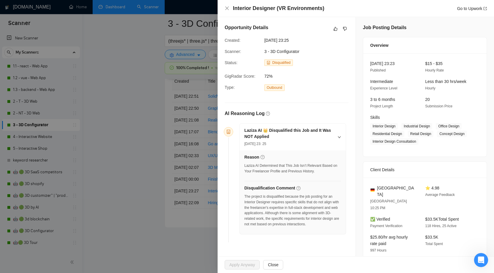
click at [119, 147] on div at bounding box center [247, 136] width 494 height 273
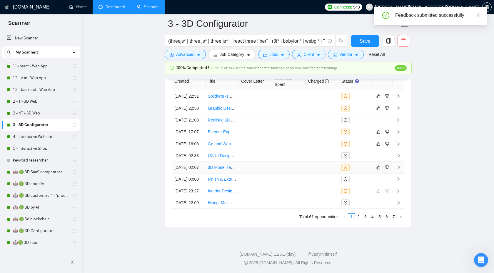
click at [397, 165] on icon "right" at bounding box center [398, 167] width 4 height 4
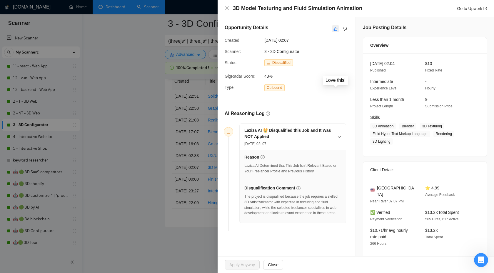
click at [332, 28] on button "button" at bounding box center [335, 28] width 7 height 7
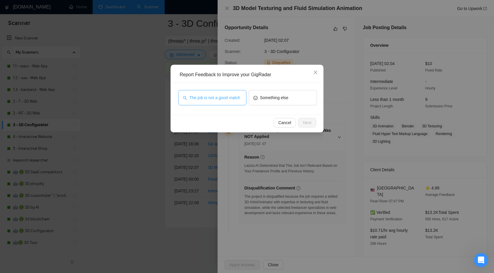
click at [211, 101] on span "The job is not a good match" at bounding box center [214, 97] width 51 height 6
click at [272, 123] on div "Cancel Next" at bounding box center [246, 122] width 139 height 9
click at [279, 123] on span "Cancel" at bounding box center [284, 122] width 13 height 6
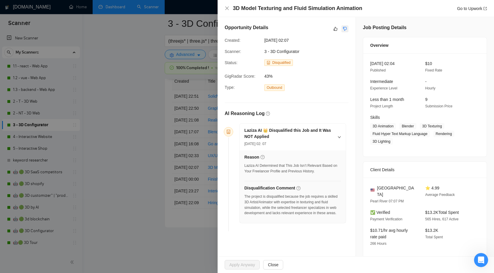
click at [343, 29] on icon "dislike" at bounding box center [345, 28] width 4 height 5
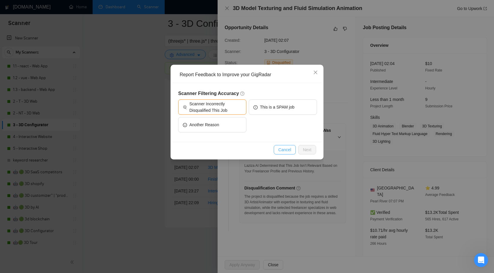
click at [283, 153] on button "Cancel" at bounding box center [285, 149] width 22 height 9
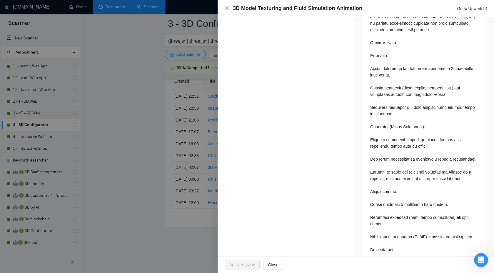
scroll to position [304, 0]
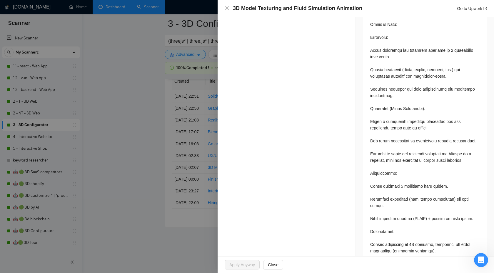
click at [309, 9] on h4 "3D Model Texturing and Fluid Simulation Animation" at bounding box center [297, 8] width 129 height 7
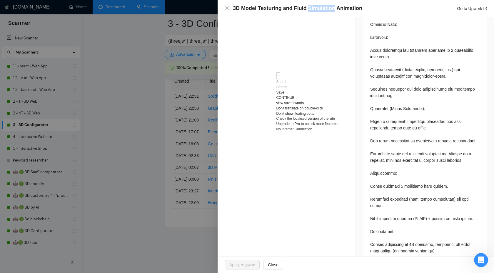
click at [309, 9] on h4 "3D Model Texturing and Fluid Simulation Animation" at bounding box center [297, 8] width 129 height 7
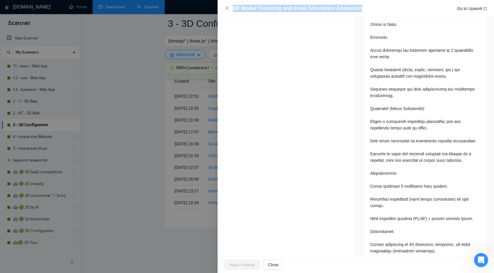
copy h4 "3D Model Texturing and Fluid Simulation Animation"
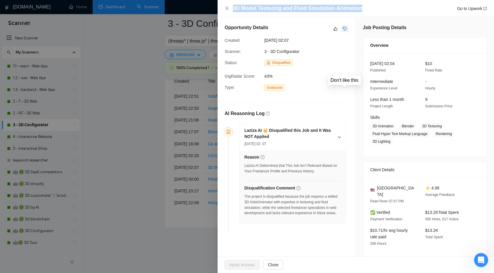
click at [345, 29] on icon "dislike" at bounding box center [345, 28] width 4 height 5
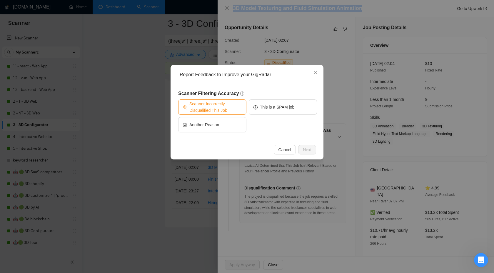
click at [229, 101] on span "Scanner Incorrectly Disqualified This Job" at bounding box center [215, 107] width 52 height 13
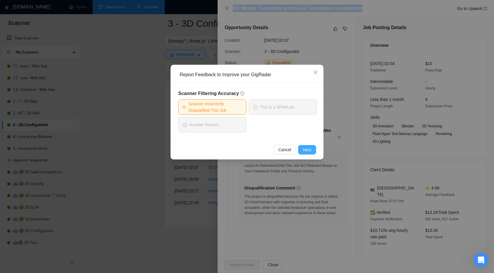
click at [300, 145] on button "Next" at bounding box center [307, 149] width 18 height 9
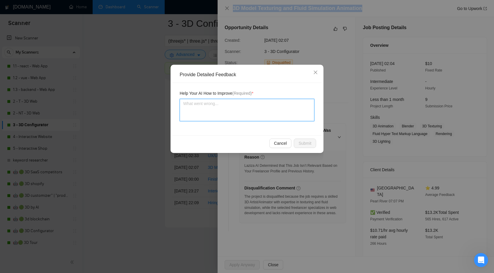
click at [275, 119] on textarea at bounding box center [247, 110] width 135 height 22
type textarea "Ц"
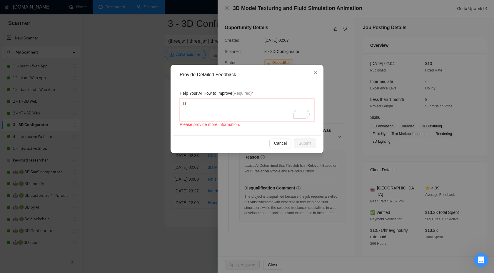
type textarea "Цк"
type textarea "Ц"
type textarea "W"
type textarea "Wr"
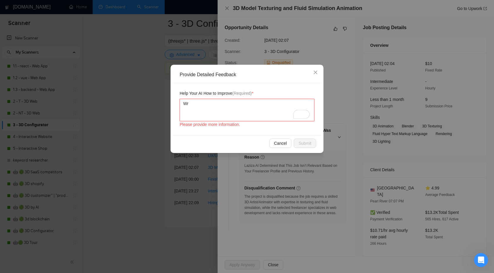
type textarea "Wr"
type textarea "W"
type textarea "We"
type textarea "We c"
type textarea "We ca"
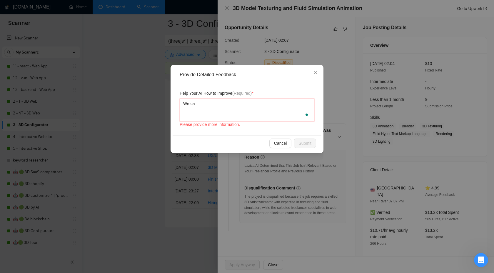
type textarea "We can"
type textarea "We can d"
type textarea "We can do"
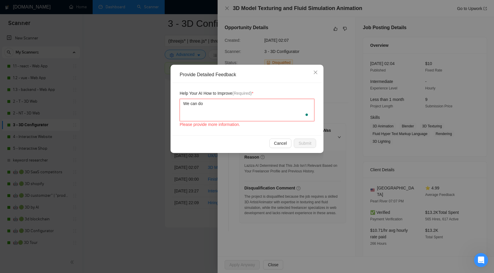
type textarea "We can do a"
paste textarea "3D Model Texturing and Fluid Simulation Animation"
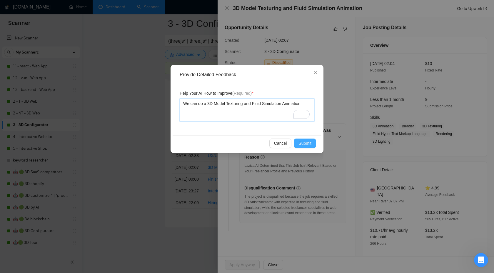
type textarea "We can do a 3D Model Texturing and Fluid Simulation Animation"
click at [307, 143] on span "Submit" at bounding box center [304, 143] width 13 height 6
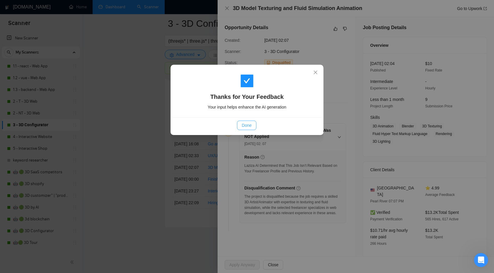
click at [253, 128] on button "Done" at bounding box center [246, 125] width 19 height 9
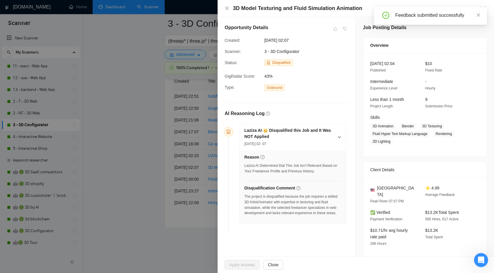
click at [175, 69] on div at bounding box center [247, 136] width 494 height 273
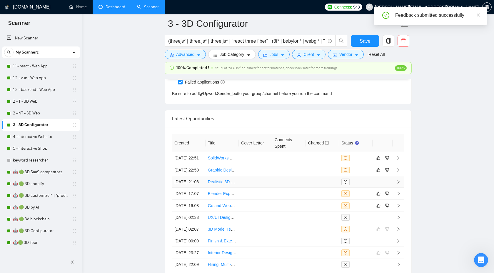
scroll to position [1544, 0]
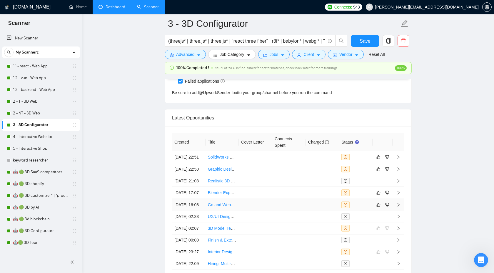
click at [398, 207] on icon "right" at bounding box center [398, 205] width 4 height 4
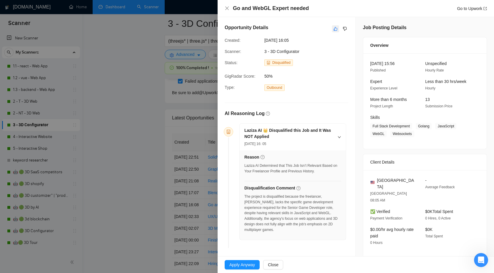
click at [335, 26] on icon "like" at bounding box center [335, 28] width 4 height 5
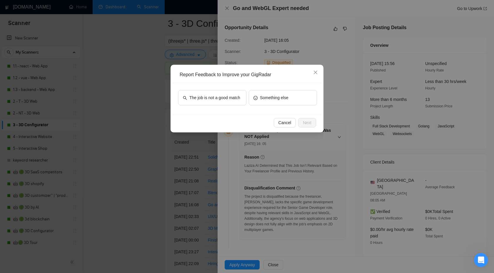
click at [211, 106] on div "The job is not a good match" at bounding box center [212, 99] width 68 height 18
click at [216, 94] on span "The job is not a good match" at bounding box center [214, 97] width 51 height 6
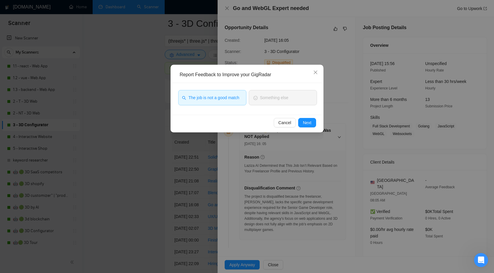
click at [317, 124] on div "Cancel Next" at bounding box center [247, 123] width 149 height 16
click at [305, 122] on span "Next" at bounding box center [307, 122] width 9 height 6
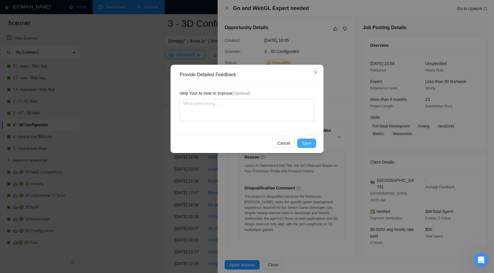
click at [312, 139] on button "Save" at bounding box center [306, 142] width 19 height 9
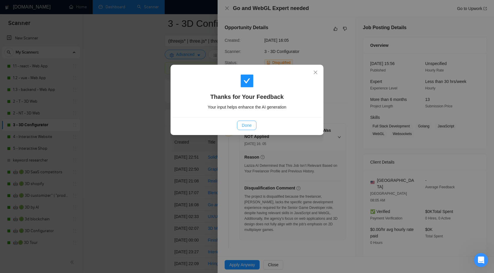
click at [246, 124] on span "Done" at bounding box center [247, 125] width 10 height 6
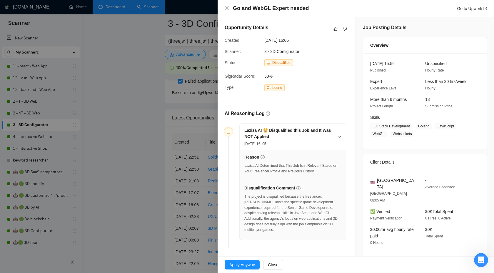
click at [163, 139] on div at bounding box center [247, 136] width 494 height 273
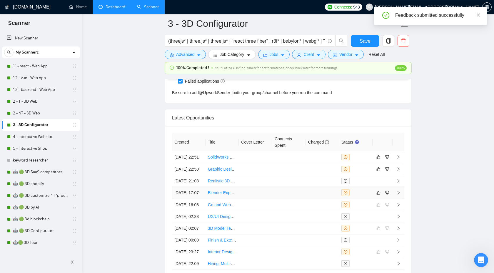
click at [397, 195] on icon "right" at bounding box center [398, 192] width 4 height 4
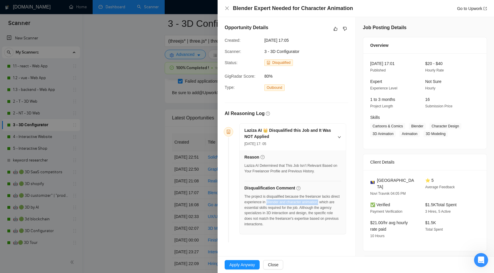
drag, startPoint x: 277, startPoint y: 201, endPoint x: 338, endPoint y: 200, distance: 60.6
click at [338, 200] on div "The project is disqualified because the freelancer lacks direct experience in B…" at bounding box center [292, 210] width 97 height 33
copy div "Blender and character animation,"
click at [345, 28] on icon "dislike" at bounding box center [345, 28] width 4 height 5
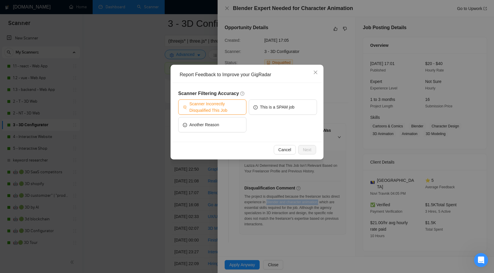
click at [226, 109] on span "Scanner Incorrectly Disqualified This Job" at bounding box center [215, 107] width 52 height 13
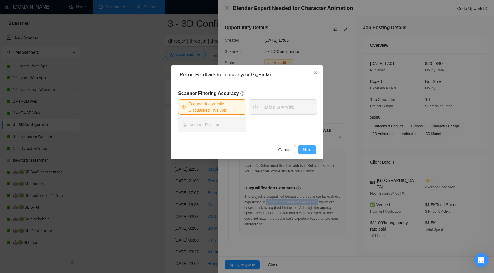
click at [306, 148] on span "Next" at bounding box center [307, 149] width 9 height 6
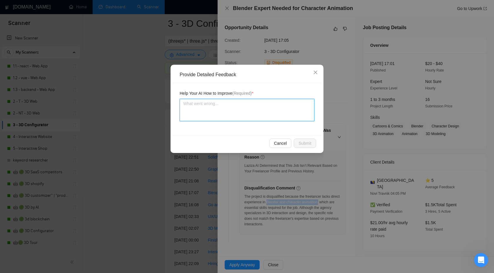
click at [248, 117] on textarea at bounding box center [247, 110] width 135 height 22
paste textarea "Blender and character animation,"
type textarea "Blender and character animation,"
click at [182, 104] on textarea "Blender and character animation," at bounding box center [247, 110] width 135 height 22
type textarea "wBlender and character animation,"
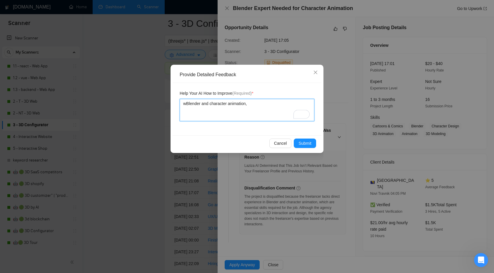
type textarea "weBlender and character animation,"
type textarea "we Blender and character animation,"
type textarea "we cBlender and character animation,"
type textarea "we caBlender and character animation,"
type textarea "we canBlender and character animation,"
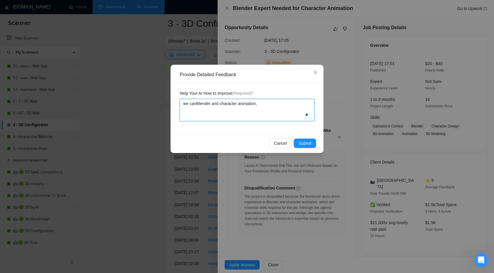
type textarea "we can Blender and character animation,"
type textarea "we can dBlender and character animation,"
type textarea "we can doBlender and character animation,"
type textarea "we can do Blender and character animation,"
click at [269, 102] on textarea "we can do Blender and character animation," at bounding box center [247, 110] width 135 height 22
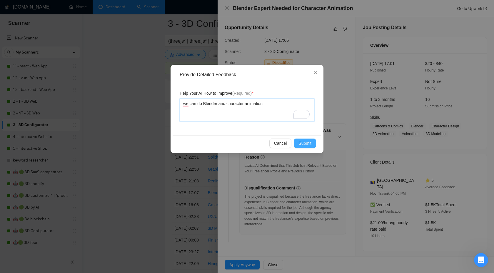
type textarea "we can do Blender and character animation"
click at [306, 147] on button "Submit" at bounding box center [305, 142] width 22 height 9
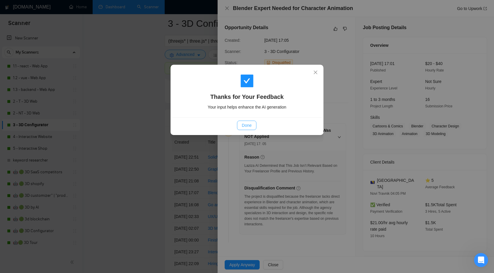
click at [246, 125] on span "Done" at bounding box center [247, 125] width 10 height 6
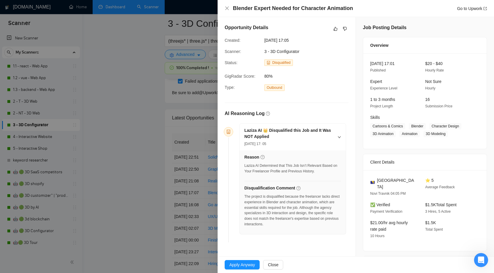
click at [150, 200] on div at bounding box center [247, 136] width 494 height 273
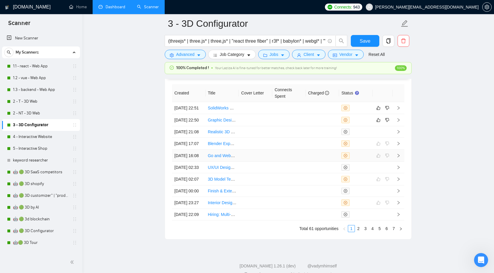
scroll to position [1514, 0]
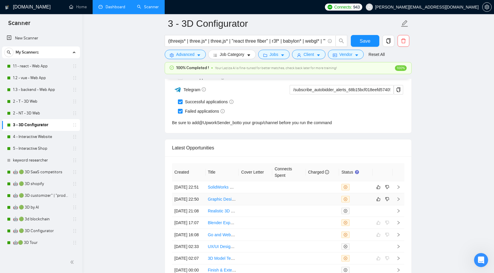
click at [398, 201] on icon "right" at bounding box center [398, 199] width 4 height 4
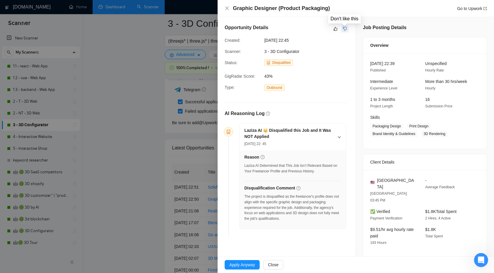
click at [343, 28] on icon "dislike" at bounding box center [345, 28] width 4 height 5
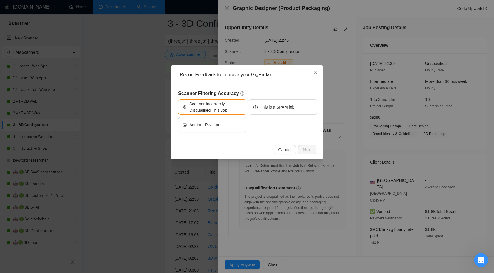
click at [272, 151] on div "Cancel Next" at bounding box center [246, 149] width 139 height 9
click at [335, 29] on div "Report Feedback to Improve your GigRadar Scanner Filtering Accuracy Scanner Inc…" at bounding box center [247, 136] width 494 height 273
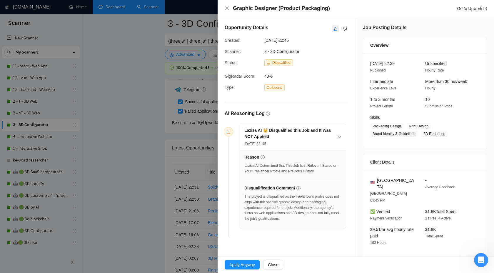
click at [334, 28] on icon "like" at bounding box center [335, 28] width 4 height 5
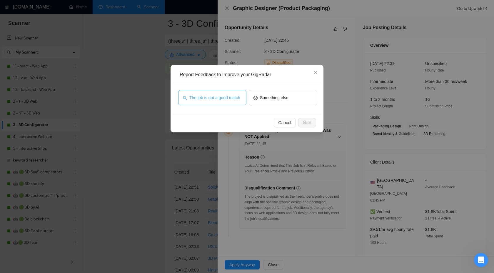
click at [206, 101] on span "The job is not a good match" at bounding box center [214, 97] width 51 height 6
click at [307, 121] on span "Next" at bounding box center [307, 122] width 9 height 6
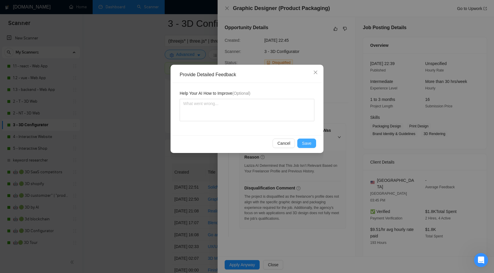
click at [304, 138] on button "Save" at bounding box center [306, 142] width 19 height 9
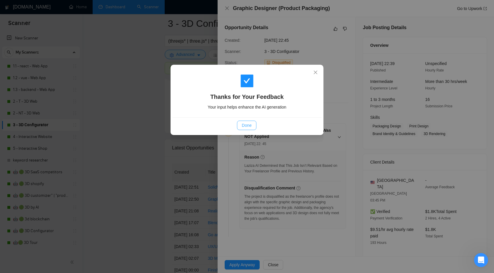
click at [242, 123] on span "Done" at bounding box center [247, 125] width 10 height 6
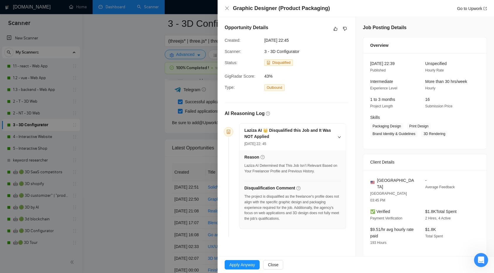
click at [160, 144] on div at bounding box center [247, 136] width 494 height 273
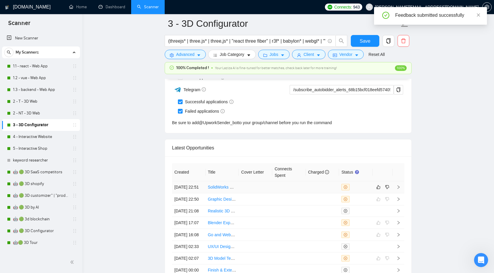
click at [399, 189] on icon "right" at bounding box center [398, 187] width 4 height 4
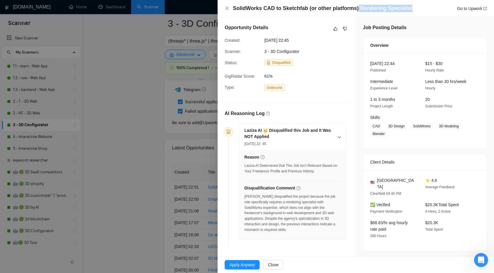
drag, startPoint x: 355, startPoint y: 9, endPoint x: 409, endPoint y: 8, distance: 53.8
click at [409, 8] on div "SolidWorks CAD to Sketchfab (or other platforms) Rendering Specialist Go to Upw…" at bounding box center [360, 8] width 254 height 7
copy h4 "Rendering Specialist"
click at [343, 28] on icon "dislike" at bounding box center [345, 29] width 4 height 4
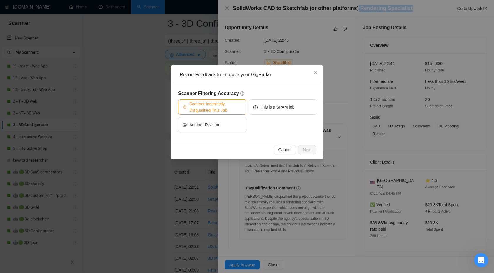
click at [212, 113] on button "Scanner Incorrectly Disqualified This Job" at bounding box center [212, 106] width 68 height 15
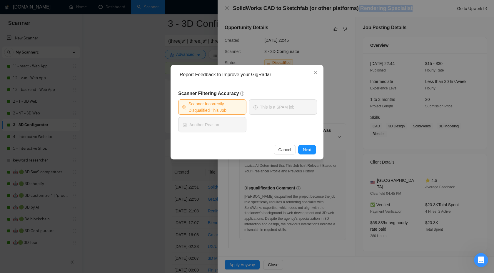
click at [219, 105] on span "Scanner Incorrectly Disqualified This Job" at bounding box center [215, 107] width 54 height 13
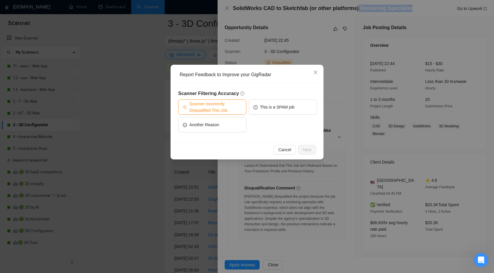
click at [226, 108] on span "Scanner Incorrectly Disqualified This Job" at bounding box center [215, 107] width 52 height 13
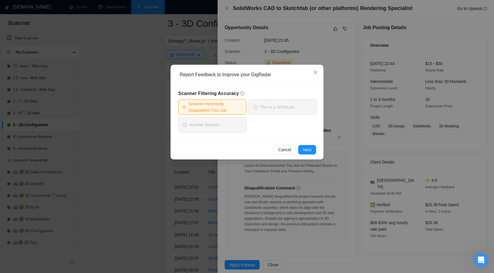
click at [297, 145] on div "Cancel Next" at bounding box center [246, 149] width 139 height 9
click at [300, 146] on button "Next" at bounding box center [307, 149] width 18 height 9
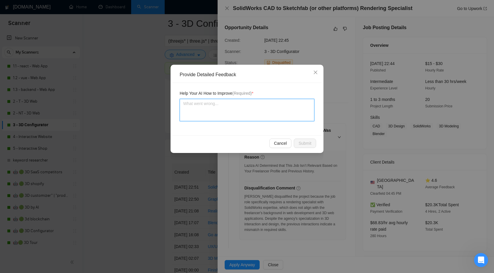
click at [232, 106] on textarea at bounding box center [247, 110] width 135 height 22
type textarea "W"
type textarea "We"
type textarea "We c"
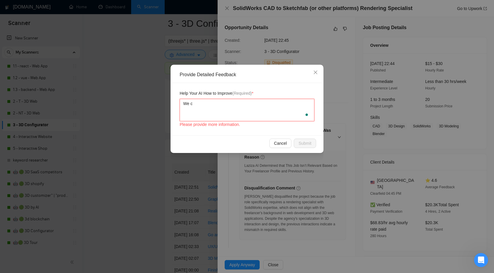
type textarea "We ca"
type textarea "We can"
type textarea "We can b"
type textarea "We can be"
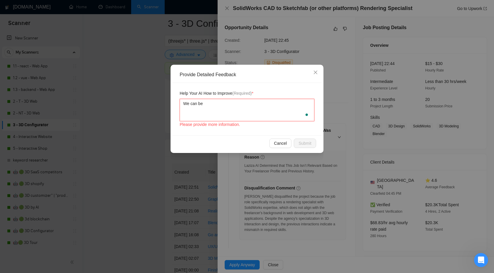
type textarea "We can be"
type textarea "We can be a"
paste textarea "Rendering Specialist"
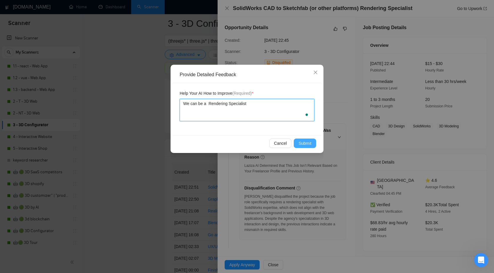
type textarea "We can be a Rendering Specialist"
click at [300, 147] on button "Submit" at bounding box center [305, 142] width 22 height 9
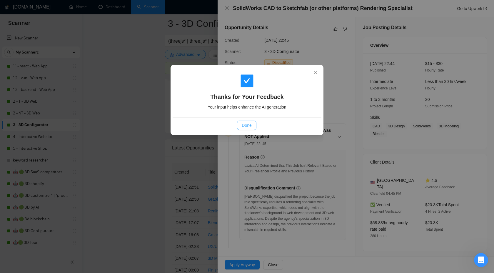
click at [243, 128] on button "Done" at bounding box center [246, 125] width 19 height 9
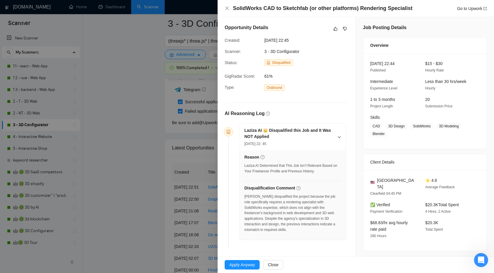
click at [166, 131] on div at bounding box center [247, 136] width 494 height 273
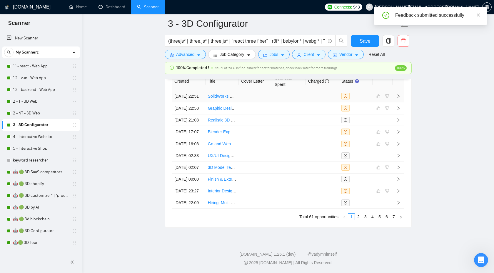
scroll to position [1665, 0]
click at [43, 138] on link "4 - Interactive Website" at bounding box center [41, 137] width 56 height 12
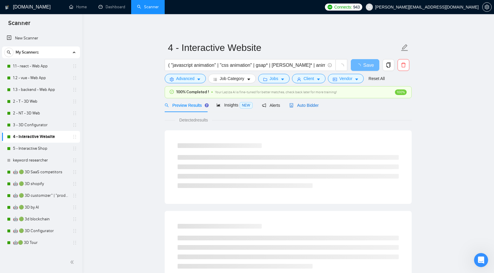
click at [310, 104] on span "Auto Bidder" at bounding box center [303, 105] width 29 height 5
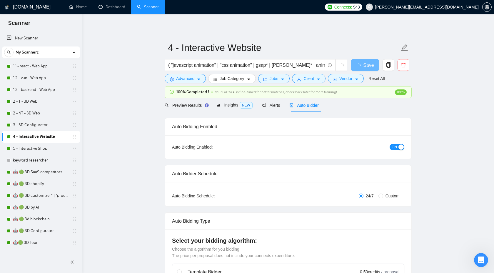
checkbox input "true"
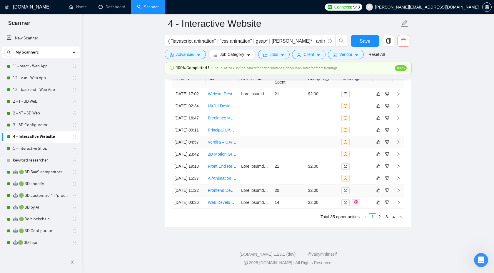
scroll to position [1665, 0]
click at [380, 215] on link "2" at bounding box center [379, 216] width 6 height 6
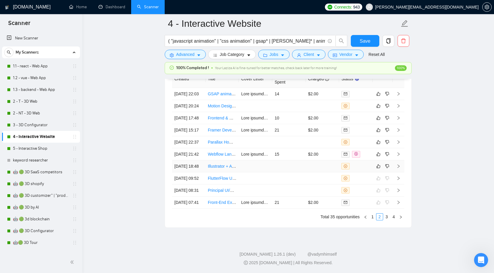
click at [401, 160] on td at bounding box center [398, 166] width 12 height 12
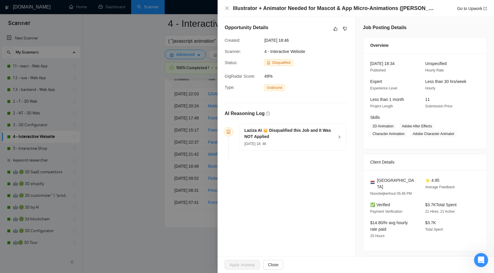
click at [340, 135] on icon "right" at bounding box center [339, 137] width 4 height 4
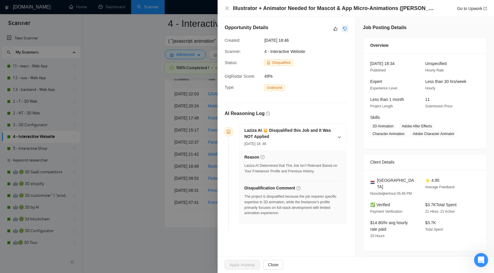
click at [346, 26] on icon "dislike" at bounding box center [345, 28] width 4 height 5
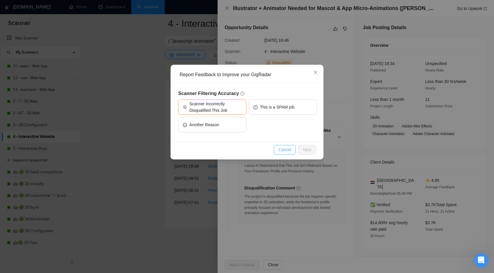
click at [287, 147] on span "Cancel" at bounding box center [284, 149] width 13 height 6
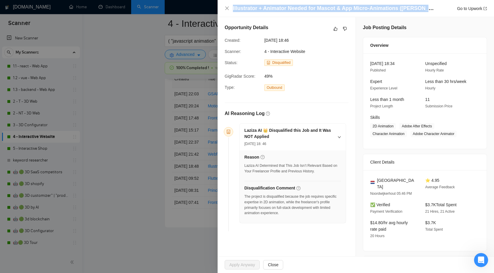
drag, startPoint x: 230, startPoint y: 10, endPoint x: 428, endPoint y: 9, distance: 197.8
click at [428, 9] on div "Illustrator + Animator Needed for Mascot & App Micro-Animations ([PERSON_NAME] …" at bounding box center [356, 8] width 262 height 7
copy h4 "Illustrator + Animator Needed for Mascot & App Micro-Animations ([PERSON_NAME] …"
click at [348, 28] on button "button" at bounding box center [344, 28] width 7 height 7
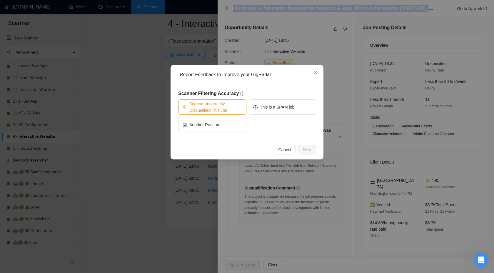
click at [218, 109] on span "Scanner Incorrectly Disqualified This Job" at bounding box center [215, 107] width 52 height 13
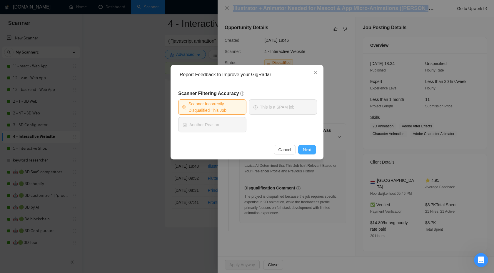
click at [305, 147] on span "Next" at bounding box center [307, 149] width 9 height 6
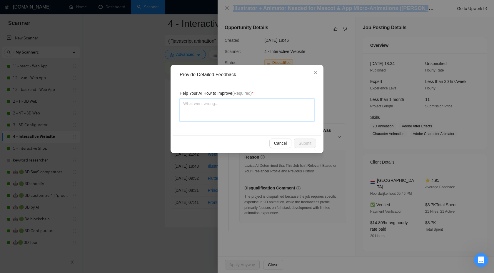
click at [265, 114] on textarea at bounding box center [247, 110] width 135 height 22
type textarea "W"
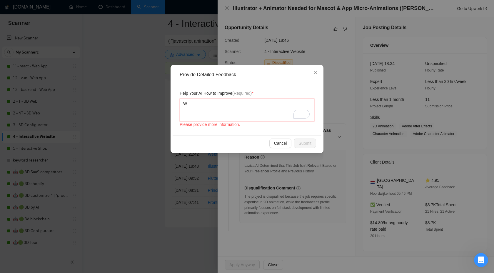
type textarea "We"
type textarea "We c"
type textarea "We ca"
type textarea "We can"
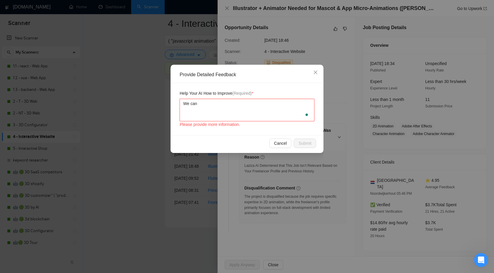
type textarea "We can"
type textarea "We can h"
type textarea "We can han"
type textarea "We can hand"
type textarea "We can handl"
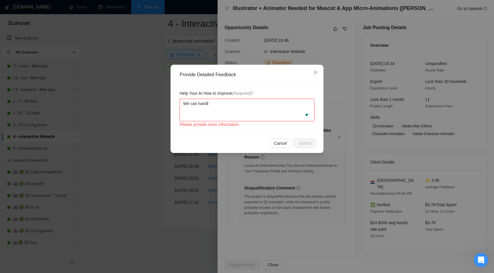
type textarea "We can handlr"
type textarea "We can handl"
type textarea "We can handle"
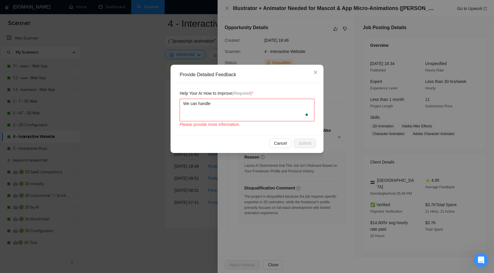
type textarea "We can handle"
type textarea "We can handle a"
paste textarea "Illustrator + Animator Needed for Mascot & App Micro-Animations ([PERSON_NAME] …"
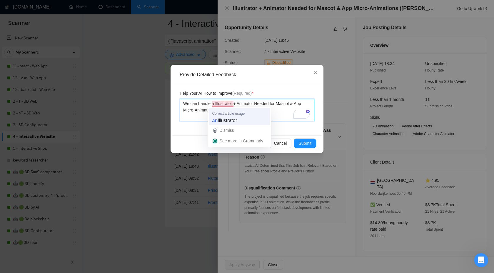
type textarea "We can handle a Illustrator + Animator Needed for Mascot & App Micro-Animations…"
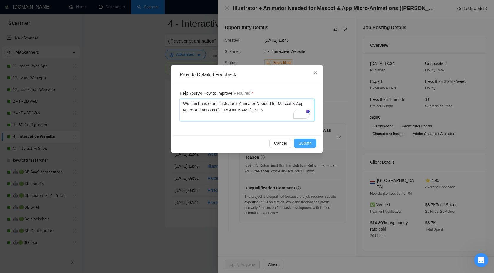
type textarea "We can handle an Illustrator + Animator Needed for Mascot & App Micro-Animation…"
click at [305, 144] on span "Submit" at bounding box center [304, 143] width 13 height 6
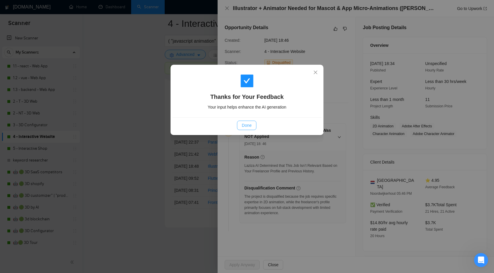
click at [245, 122] on span "Done" at bounding box center [247, 125] width 10 height 6
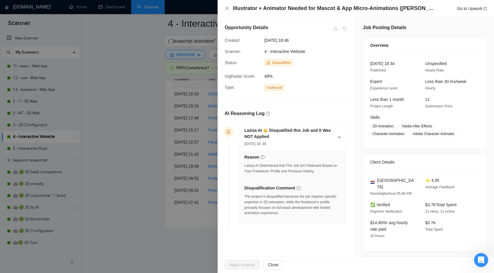
click at [166, 125] on div at bounding box center [247, 136] width 494 height 273
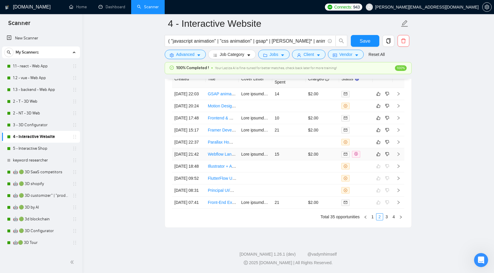
click at [399, 148] on td at bounding box center [398, 154] width 12 height 12
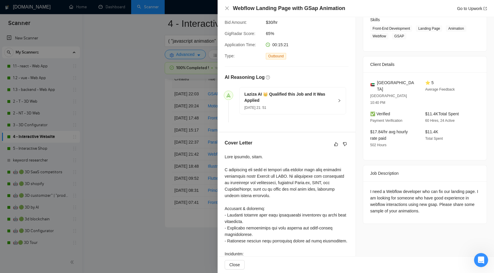
scroll to position [98, 0]
click at [334, 100] on div "Laziza AI 👑 Qualified this Job and It Was Applied [DATE] 21: 51" at bounding box center [293, 99] width 106 height 27
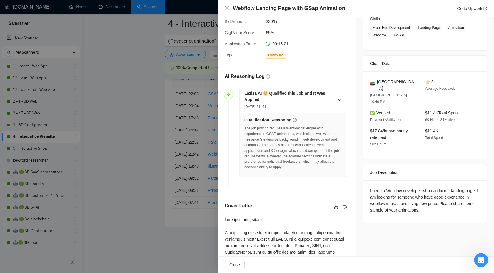
click at [156, 145] on div at bounding box center [247, 136] width 494 height 273
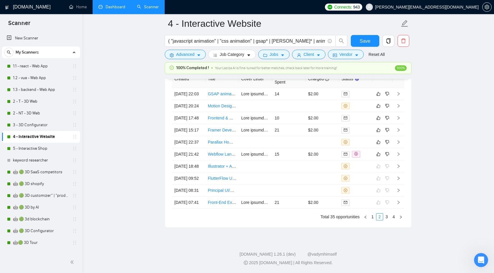
click at [120, 9] on link "Dashboard" at bounding box center [111, 6] width 27 height 5
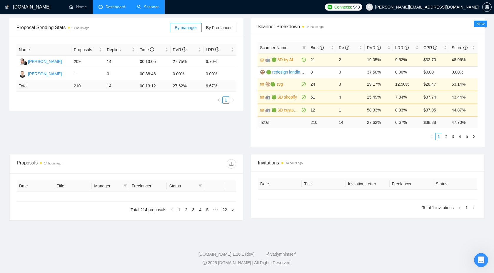
scroll to position [85, 0]
type input "[DATE]"
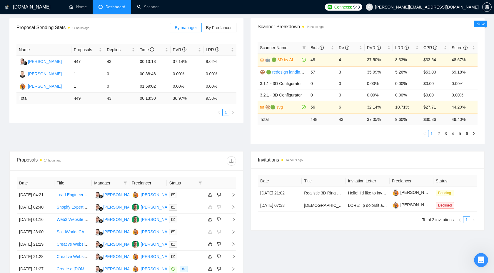
click at [197, 183] on div "Status" at bounding box center [185, 183] width 33 height 6
click at [199, 180] on span at bounding box center [200, 182] width 6 height 9
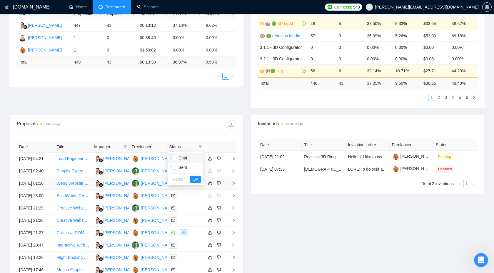
scroll to position [123, 0]
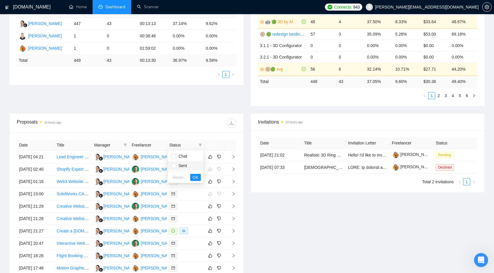
click at [183, 165] on span "Sent" at bounding box center [181, 165] width 11 height 5
click at [183, 164] on span "Sent" at bounding box center [181, 165] width 11 height 5
click at [195, 178] on span "OK" at bounding box center [196, 177] width 6 height 6
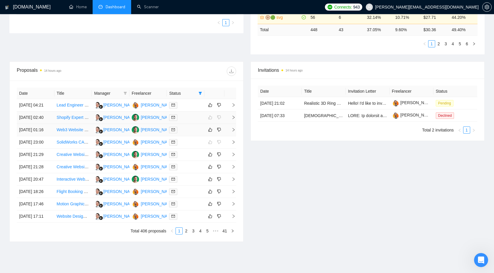
scroll to position [176, 0]
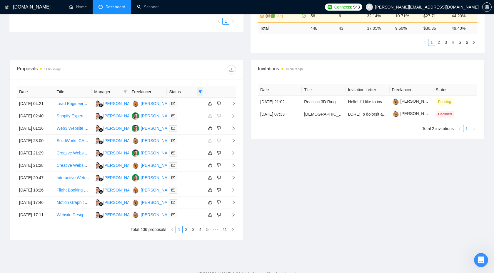
click at [201, 90] on icon "filter" at bounding box center [200, 92] width 4 height 4
click at [179, 112] on span "Sent" at bounding box center [181, 112] width 11 height 5
checkbox input "false"
click at [178, 104] on span "Chat" at bounding box center [181, 103] width 11 height 5
click at [196, 124] on span "OK" at bounding box center [196, 124] width 6 height 6
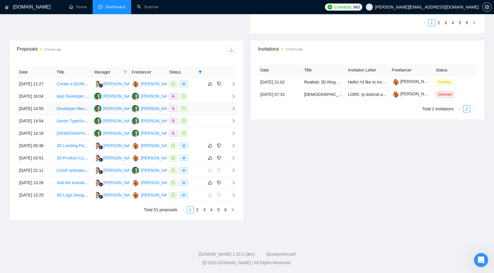
scroll to position [252, 0]
click at [196, 210] on link "2" at bounding box center [197, 209] width 6 height 6
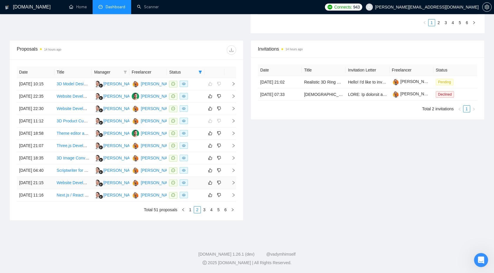
scroll to position [233, 0]
click at [203, 213] on link "3" at bounding box center [204, 209] width 6 height 6
click at [211, 213] on link "4" at bounding box center [211, 209] width 6 height 6
click at [218, 213] on link "5" at bounding box center [218, 209] width 6 height 6
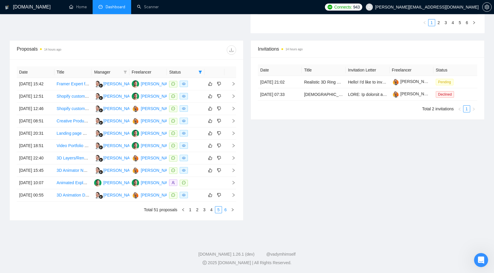
click at [224, 213] on link "6" at bounding box center [225, 209] width 6 height 6
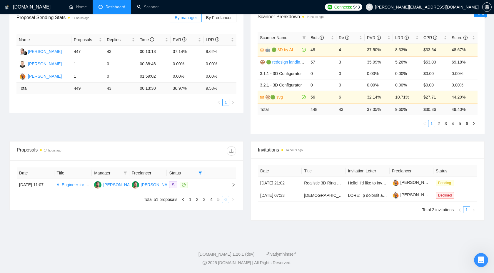
scroll to position [95, 0]
click at [188, 203] on link "1" at bounding box center [190, 199] width 6 height 6
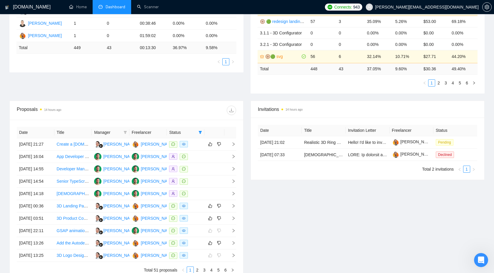
scroll to position [136, 0]
click at [187, 131] on span "Status" at bounding box center [182, 131] width 27 height 6
click at [200, 133] on icon "filter" at bounding box center [200, 131] width 3 height 3
click at [190, 142] on span "Chat" at bounding box center [185, 143] width 28 height 6
checkbox input "false"
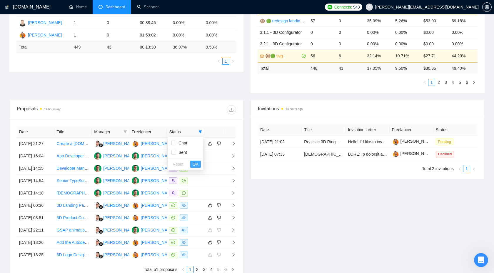
click at [197, 165] on span "OK" at bounding box center [196, 164] width 6 height 6
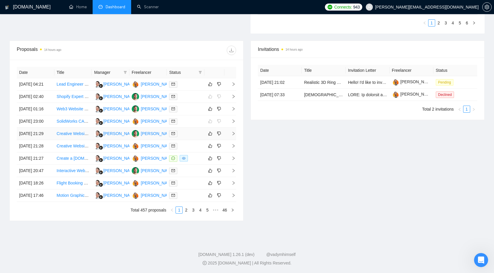
scroll to position [252, 0]
click at [186, 206] on link "2" at bounding box center [186, 209] width 6 height 6
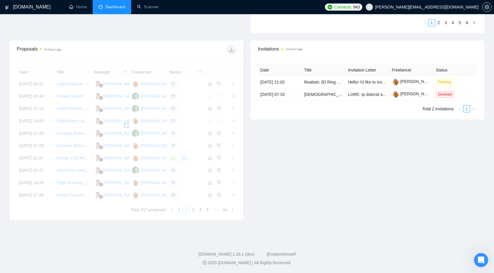
scroll to position [241, 0]
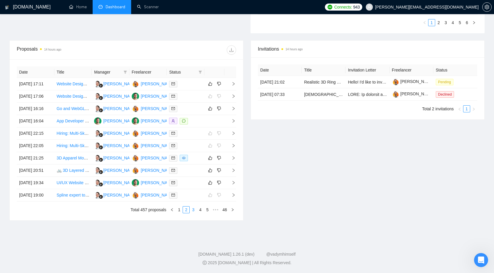
click at [192, 213] on link "3" at bounding box center [193, 209] width 6 height 6
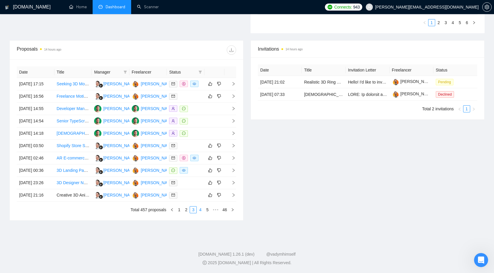
click at [199, 213] on link "4" at bounding box center [200, 209] width 6 height 6
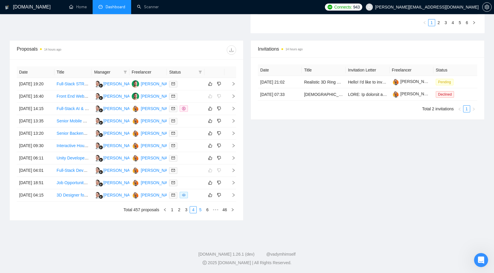
click at [199, 213] on link "5" at bounding box center [200, 209] width 6 height 6
click at [199, 213] on link "6" at bounding box center [200, 209] width 6 height 6
click at [199, 213] on link "7" at bounding box center [200, 209] width 6 height 6
click at [161, 213] on link "1" at bounding box center [162, 209] width 6 height 6
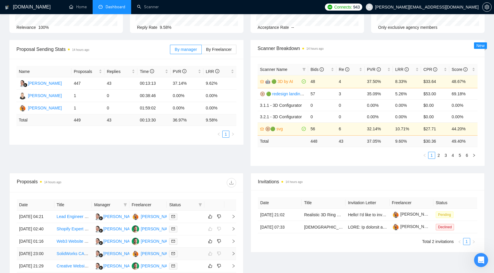
scroll to position [0, 0]
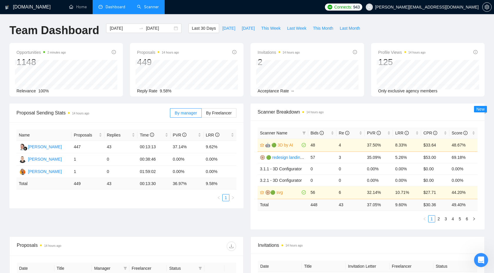
click at [146, 9] on link "Scanner" at bounding box center [148, 6] width 22 height 5
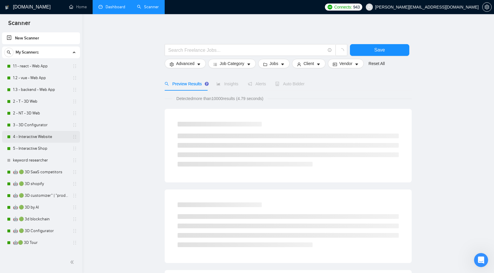
click at [32, 137] on link "4 - Interactive Website" at bounding box center [41, 137] width 56 height 12
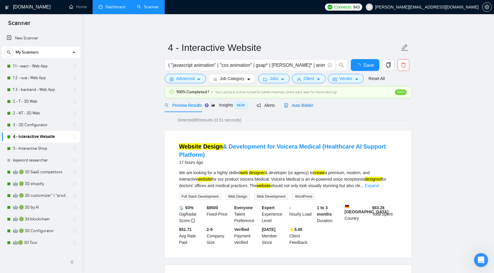
click at [300, 108] on div "Auto Bidder" at bounding box center [298, 105] width 29 height 6
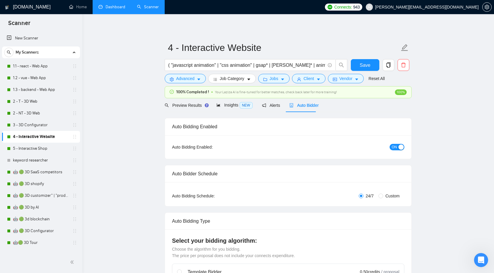
checkbox input "true"
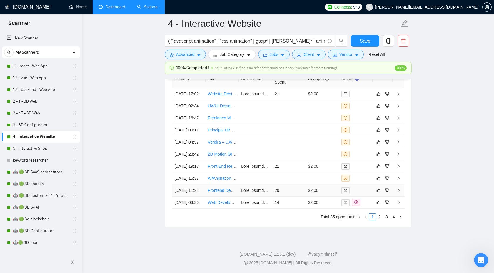
scroll to position [1665, 0]
click at [381, 217] on link "2" at bounding box center [379, 216] width 6 height 6
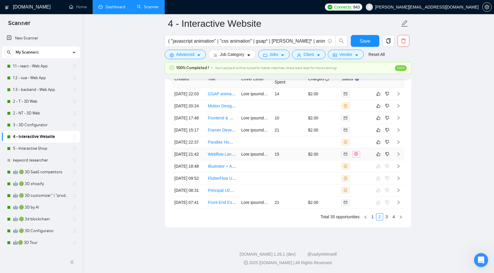
scroll to position [1628, 0]
